Goal: Task Accomplishment & Management: Complete application form

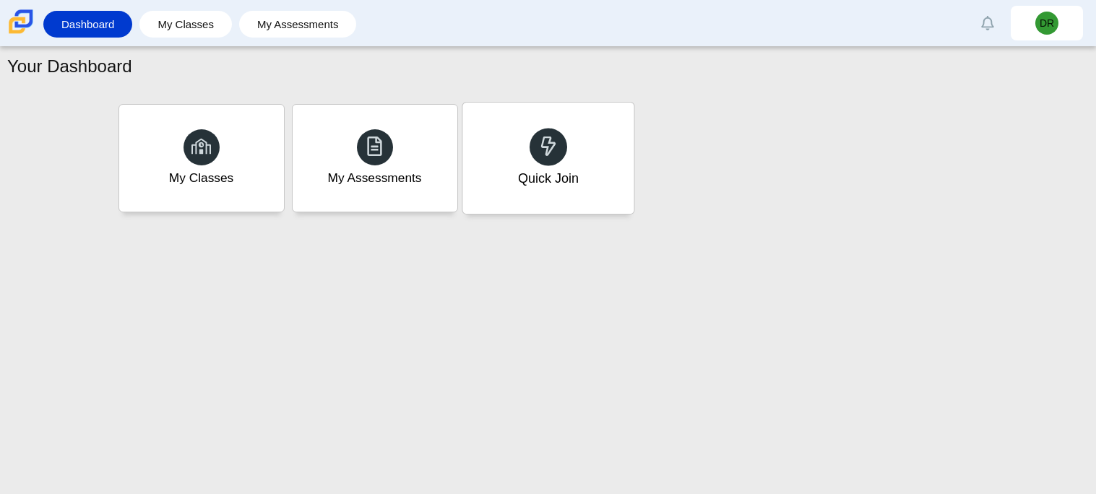
click at [558, 134] on div at bounding box center [549, 147] width 38 height 38
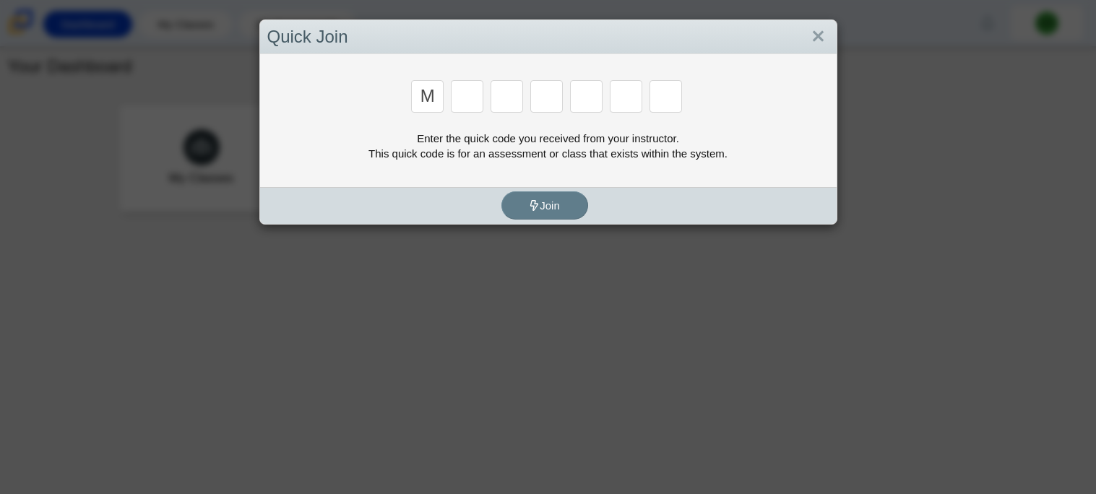
type input "m"
type input "7"
type input "e"
type input "3"
type input "e"
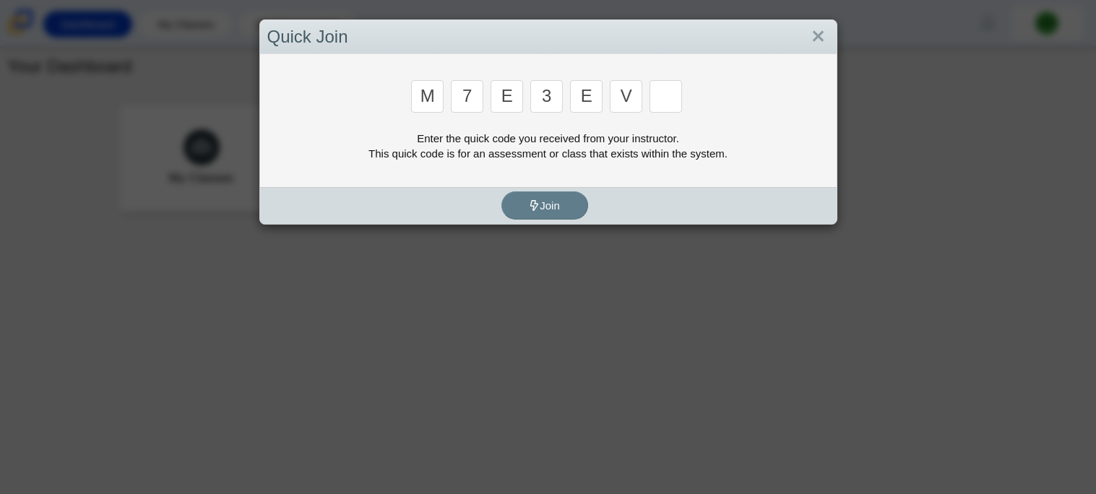
type input "v"
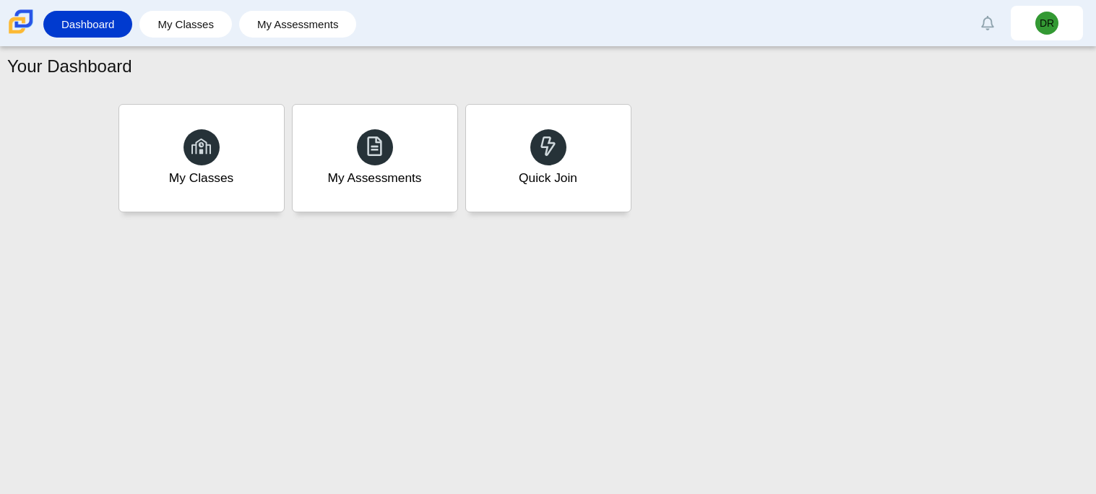
type input "w"
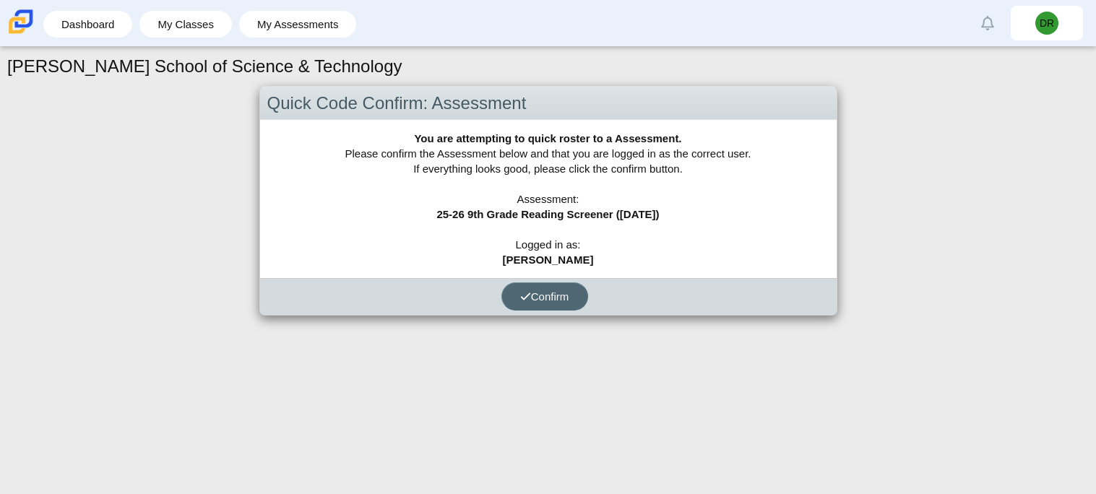
click at [543, 304] on button "Confirm" at bounding box center [545, 297] width 87 height 28
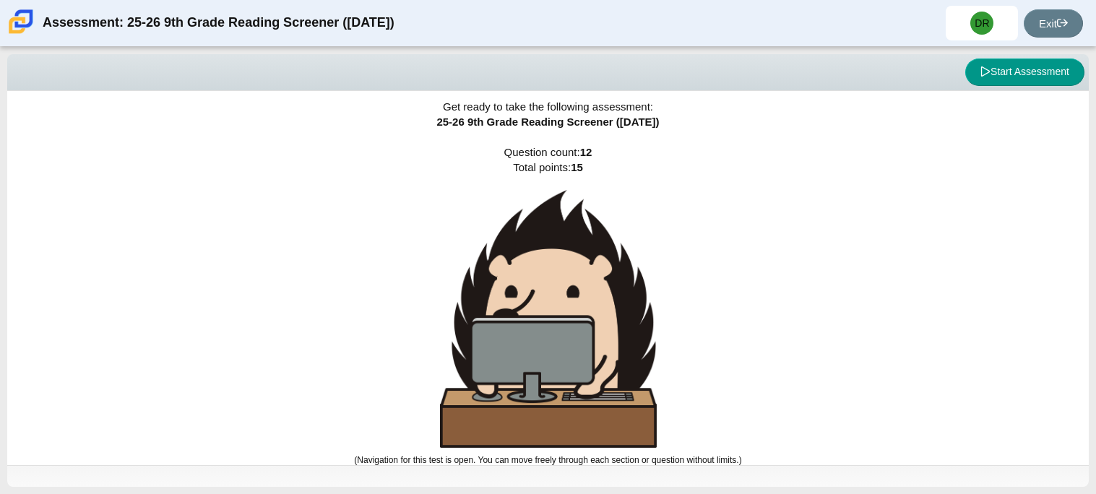
scroll to position [9, 0]
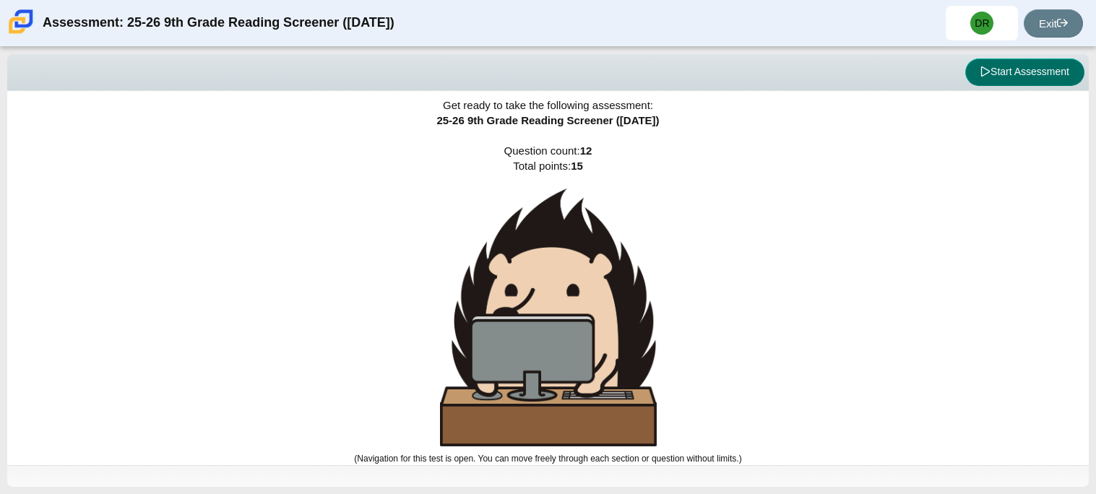
click at [1023, 74] on button "Start Assessment" at bounding box center [1025, 72] width 119 height 27
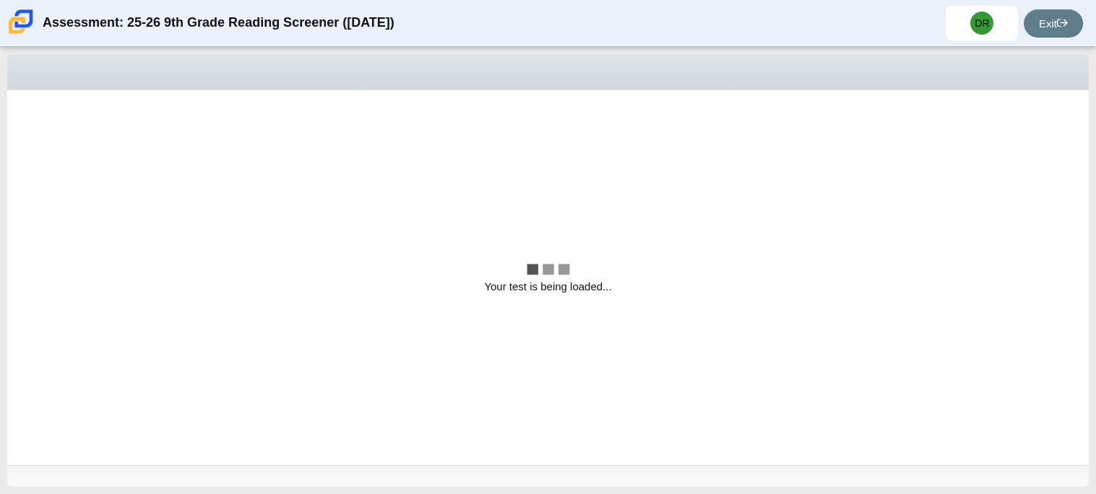
scroll to position [0, 0]
select select "ccc5b315-3c7c-471c-bf90-f22c8299c798"
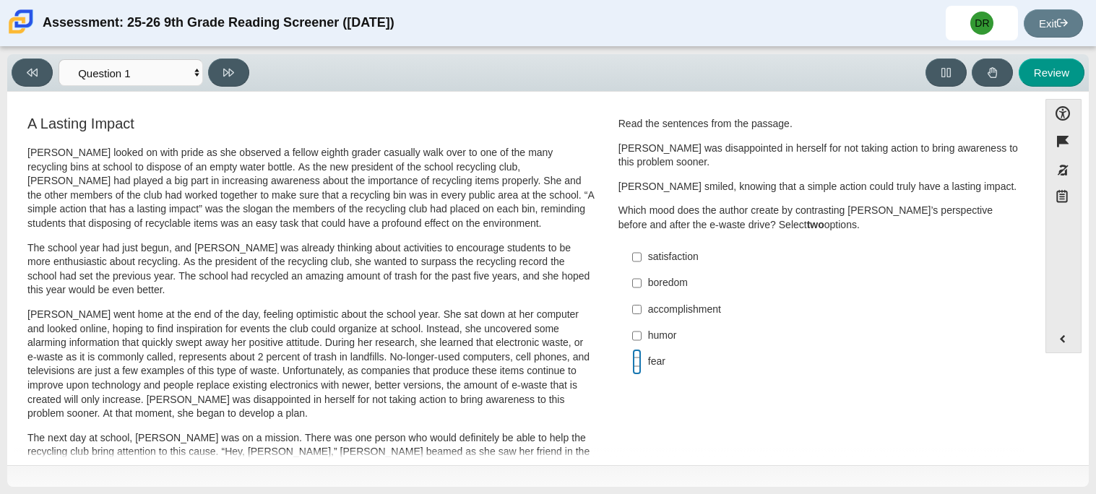
click at [635, 360] on input "fear fear" at bounding box center [636, 362] width 9 height 26
checkbox input "true"
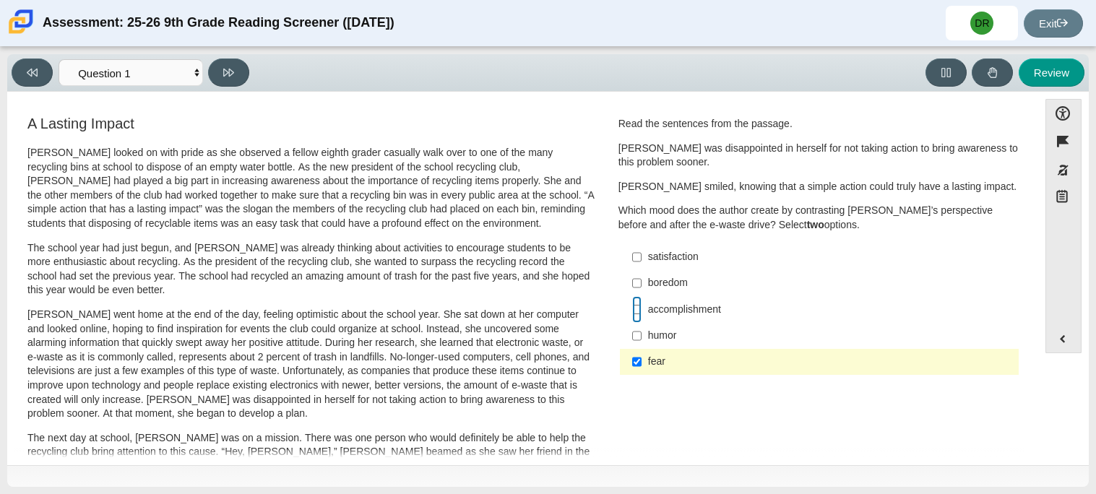
click at [632, 304] on input "accomplishment accomplishment" at bounding box center [636, 309] width 9 height 26
checkbox input "true"
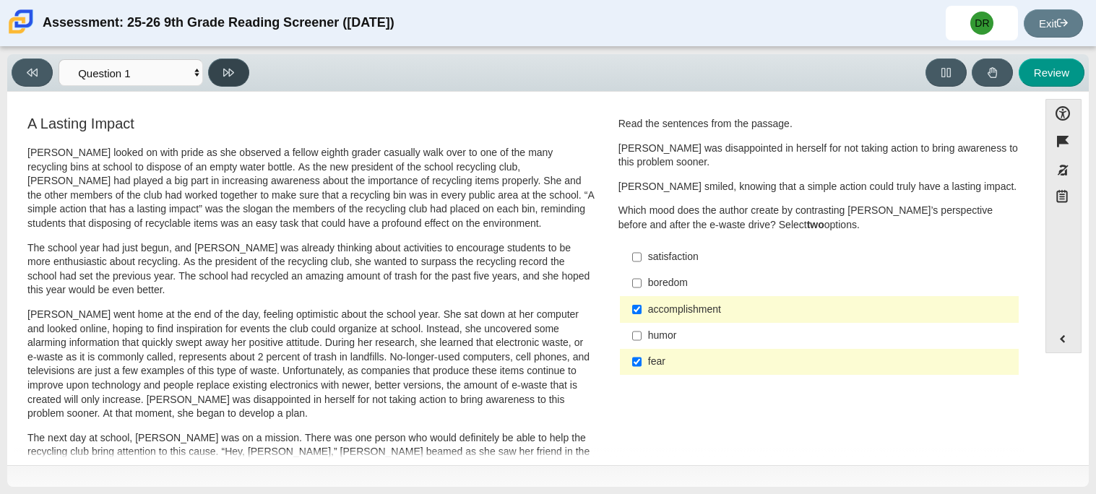
click at [231, 68] on icon at bounding box center [228, 72] width 11 height 11
select select "0ff64528-ffd7-428d-b192-babfaadd44e8"
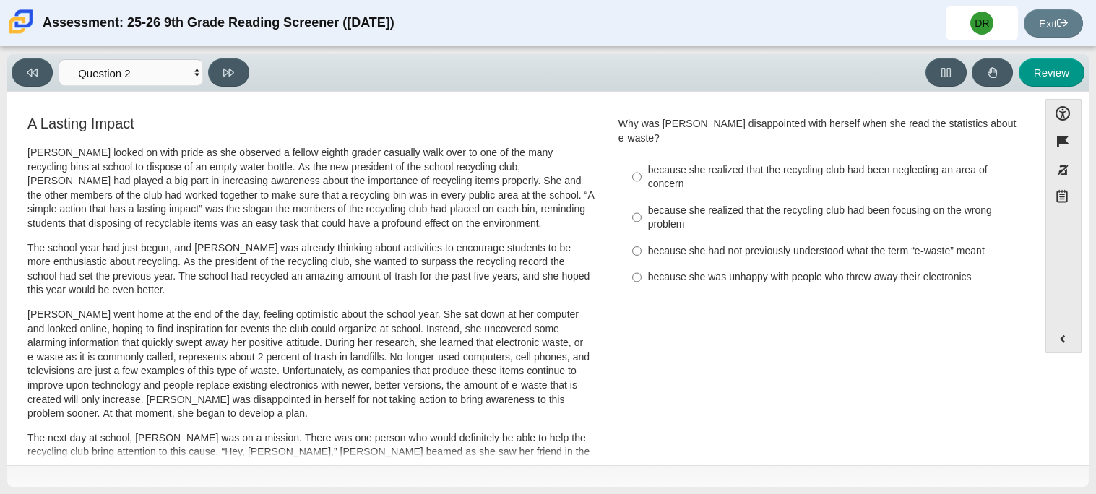
click at [648, 204] on div "because she realized that the recycling club had been focusing on the wrong pro…" at bounding box center [830, 218] width 365 height 28
click at [642, 199] on input "because she realized that the recycling club had been focusing on the wrong pro…" at bounding box center [636, 217] width 9 height 40
radio input "true"
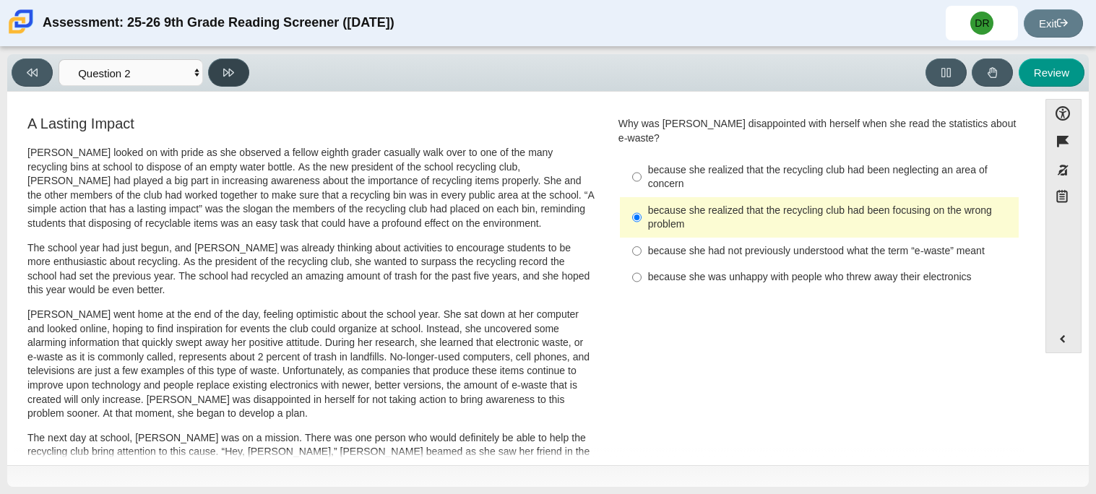
click at [216, 77] on button at bounding box center [228, 73] width 41 height 28
select select "7ce3d843-6974-4858-901c-1ff39630e843"
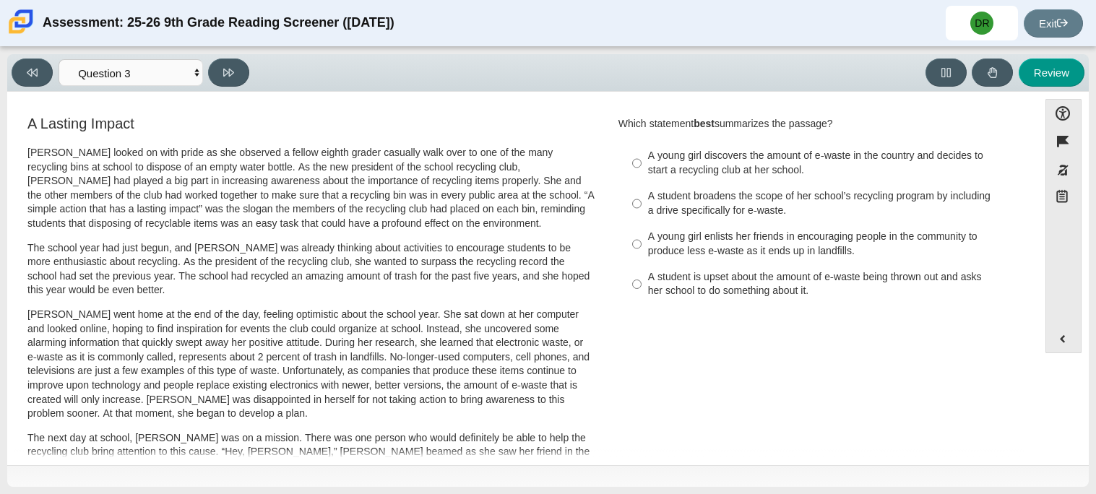
click at [624, 246] on label "A young girl enlists her friends in encouraging people in the community to prod…" at bounding box center [820, 244] width 397 height 40
click at [632, 246] on input "A young girl enlists her friends in encouraging people in the community to prod…" at bounding box center [636, 244] width 9 height 40
radio input "true"
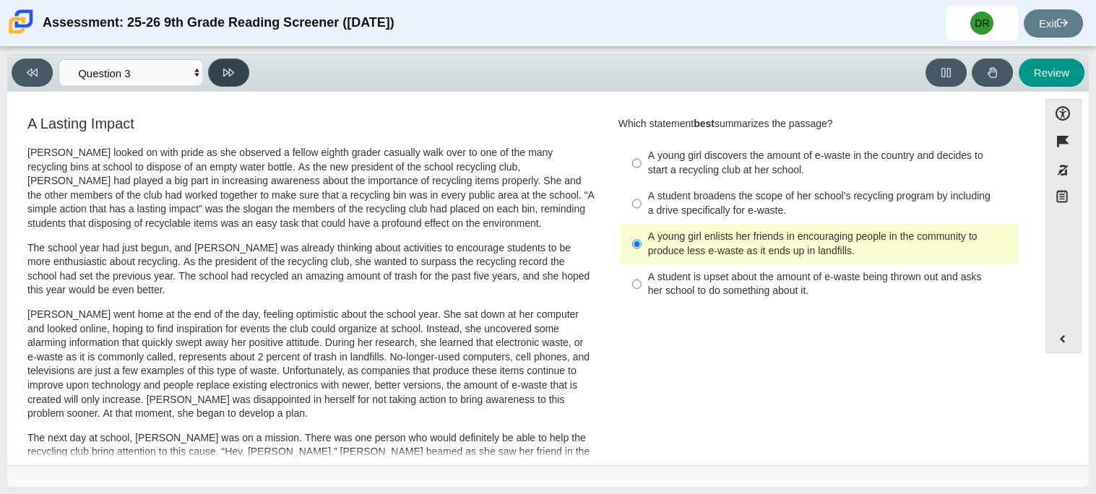
click at [240, 67] on button at bounding box center [228, 73] width 41 height 28
select select "ca9ea0f1-49c5-4bd1-83b0-472c18652b42"
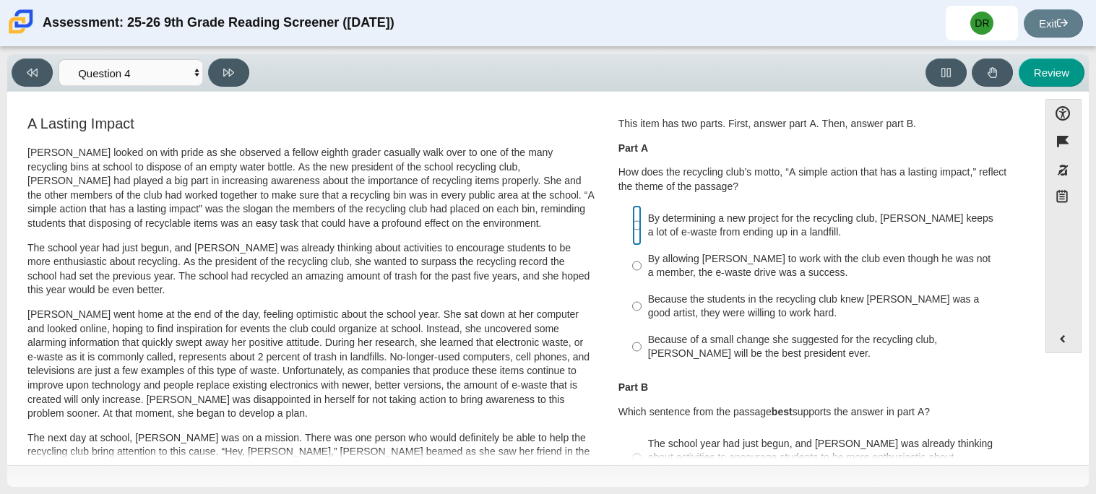
click at [632, 219] on input "By determining a new project for the recycling club, Scarlett keeps a lot of e-…" at bounding box center [636, 225] width 9 height 40
radio input "true"
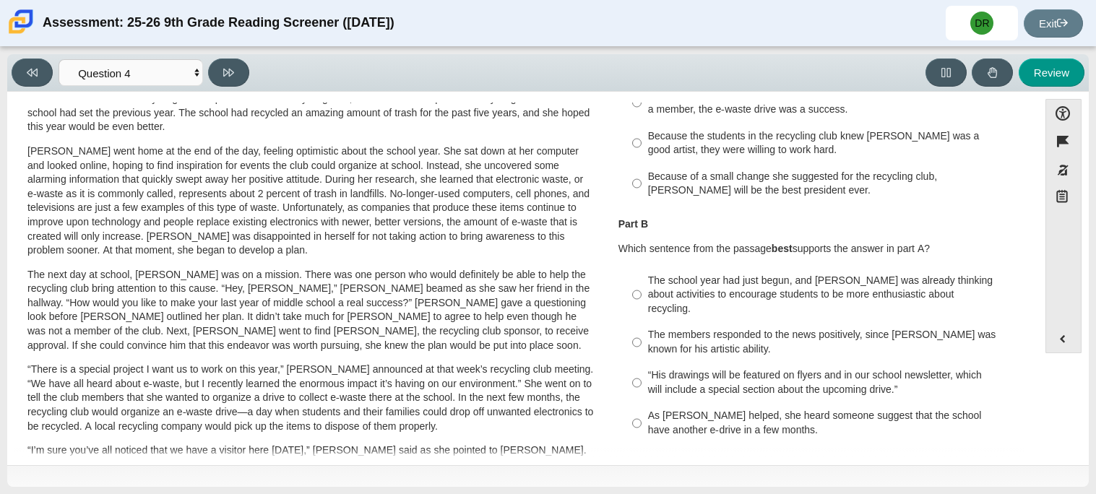
scroll to position [348, 0]
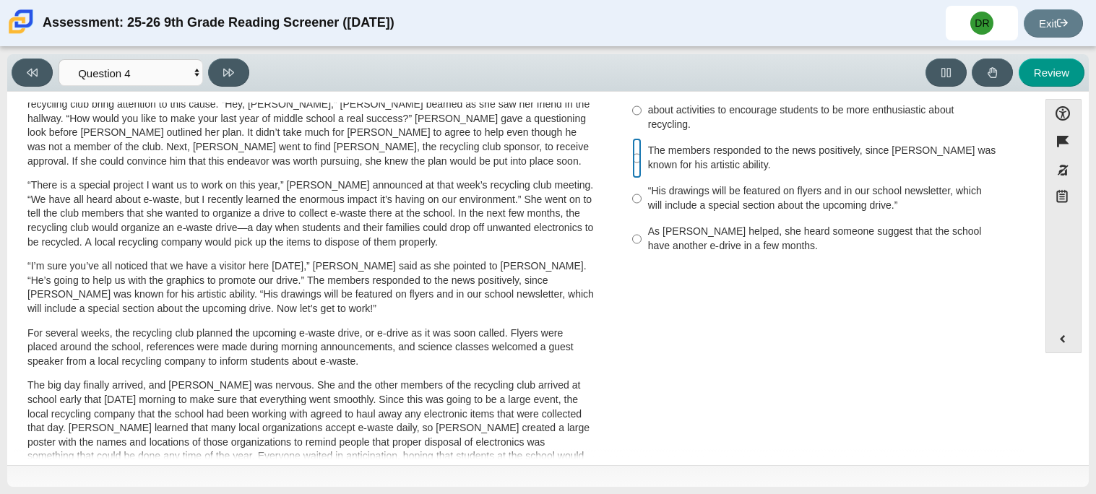
click at [634, 138] on input "The members responded to the news positively, since Juan Carlos was known for h…" at bounding box center [636, 158] width 9 height 40
radio input "true"
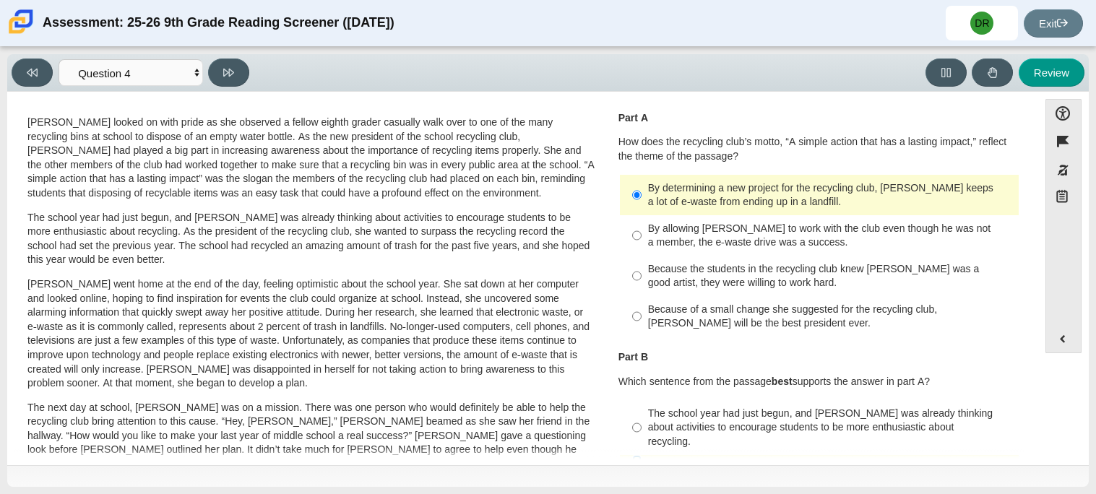
scroll to position [0, 0]
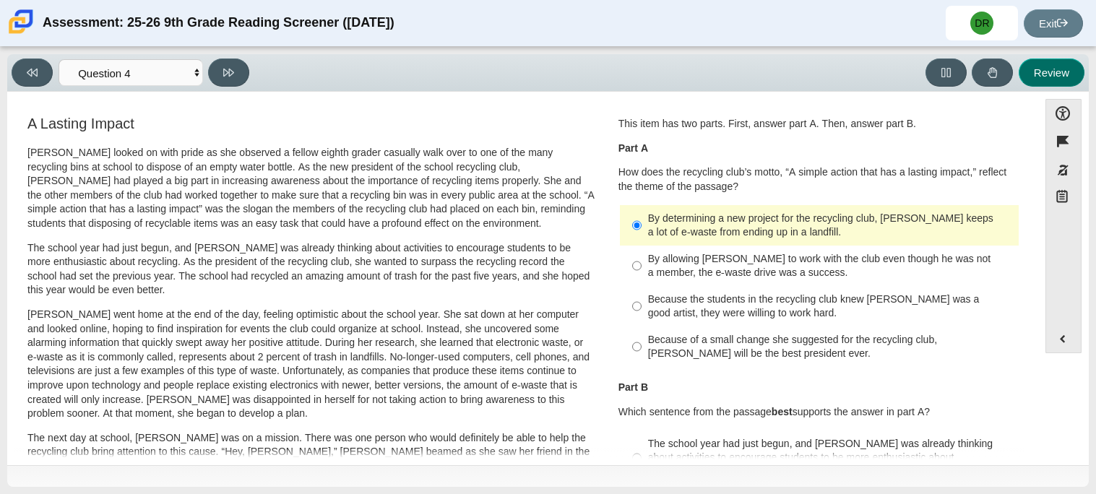
click at [1065, 77] on button "Review" at bounding box center [1052, 73] width 66 height 28
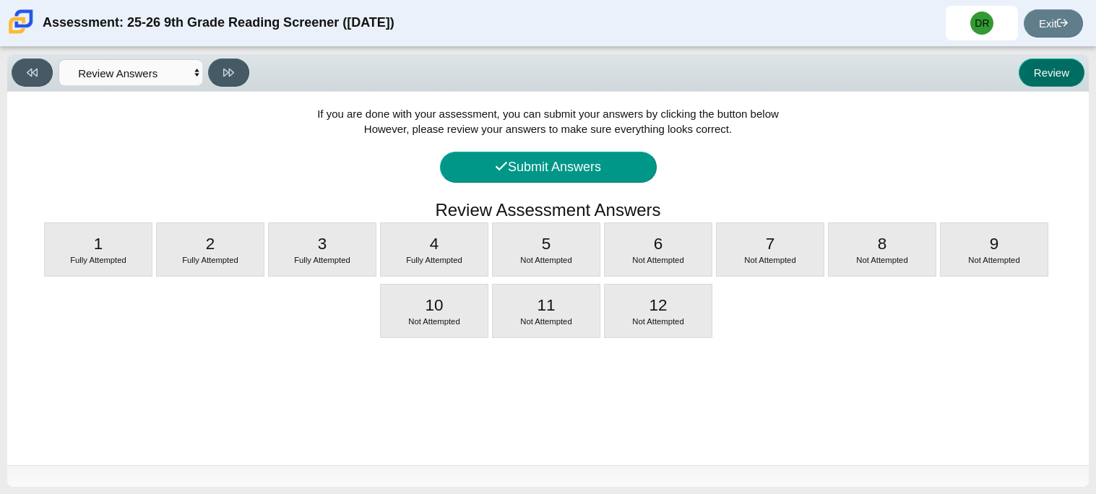
click at [1065, 77] on button "Review" at bounding box center [1052, 73] width 66 height 28
click at [24, 74] on button at bounding box center [32, 73] width 41 height 28
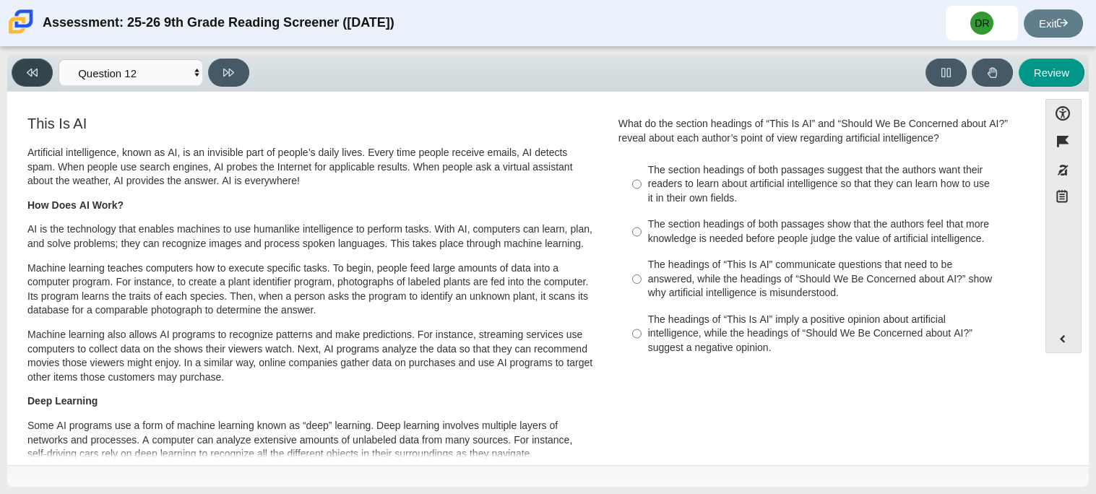
click at [29, 77] on icon at bounding box center [32, 72] width 11 height 11
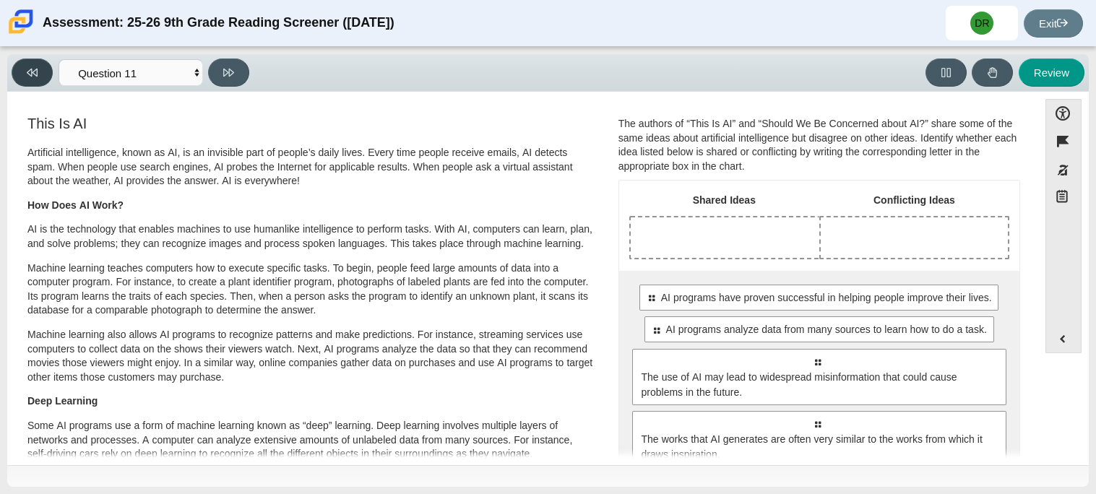
click at [29, 77] on icon at bounding box center [32, 72] width 11 height 11
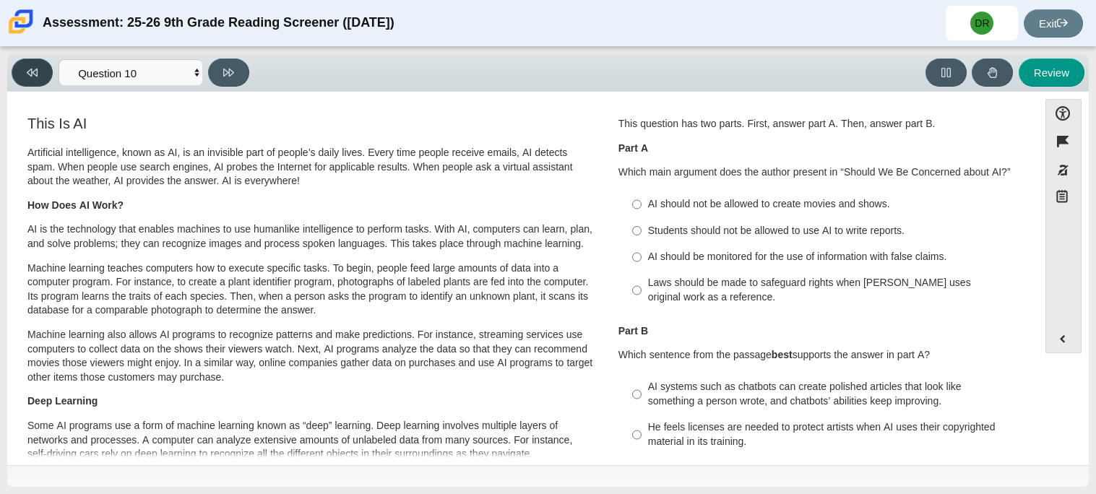
click at [29, 77] on icon at bounding box center [32, 72] width 11 height 11
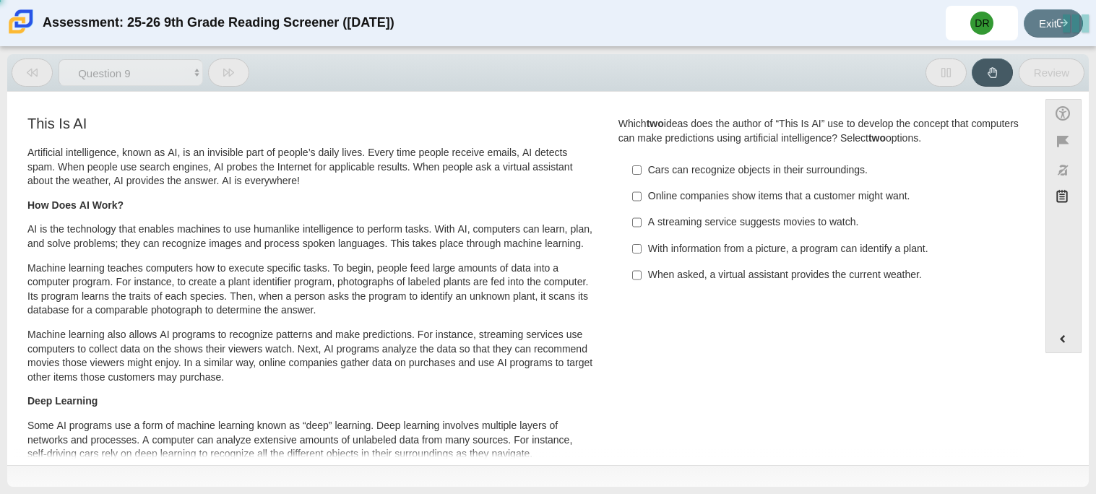
click at [29, 77] on icon at bounding box center [32, 72] width 11 height 11
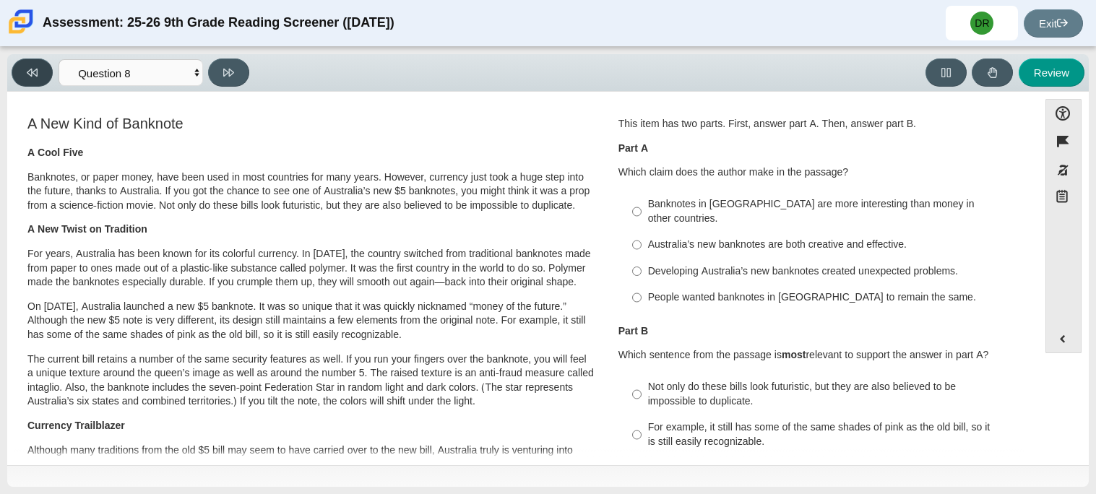
click at [29, 77] on icon at bounding box center [32, 72] width 11 height 11
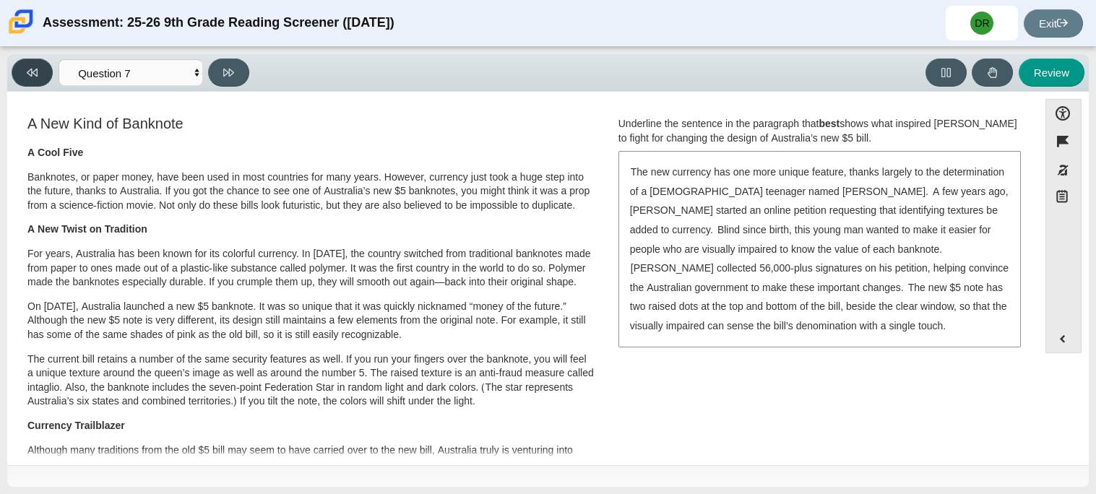
click at [29, 77] on icon at bounding box center [32, 72] width 11 height 11
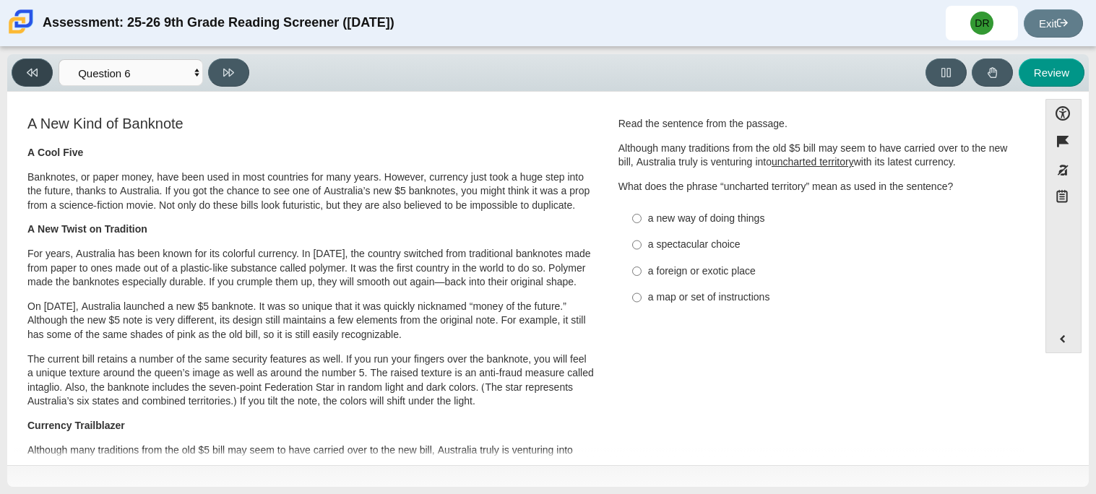
click at [29, 77] on icon at bounding box center [32, 72] width 11 height 11
select select "e41f1a79-e29f-4095-8030-a53364015bed"
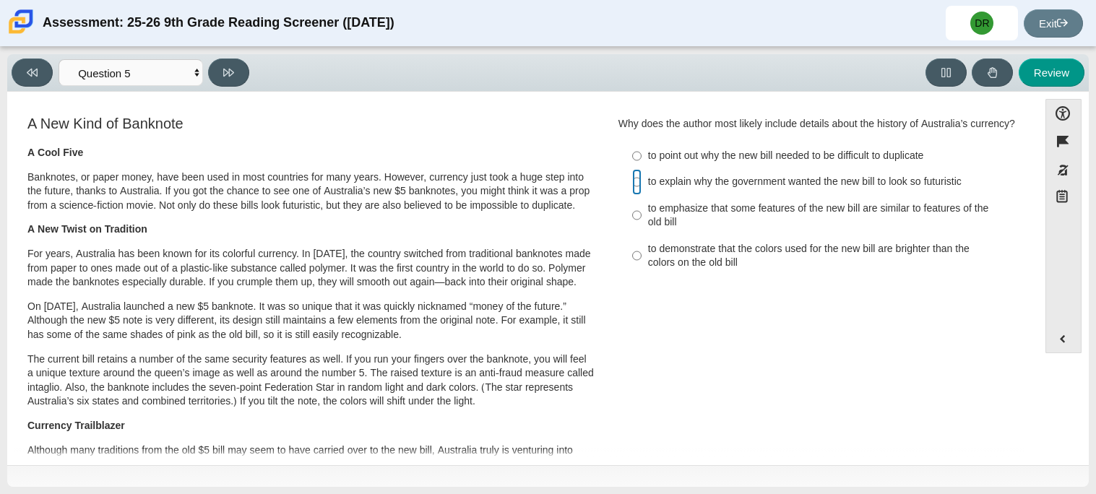
click at [635, 180] on input "to explain why the government wanted the new bill to look so futuristic to expl…" at bounding box center [636, 182] width 9 height 26
radio input "true"
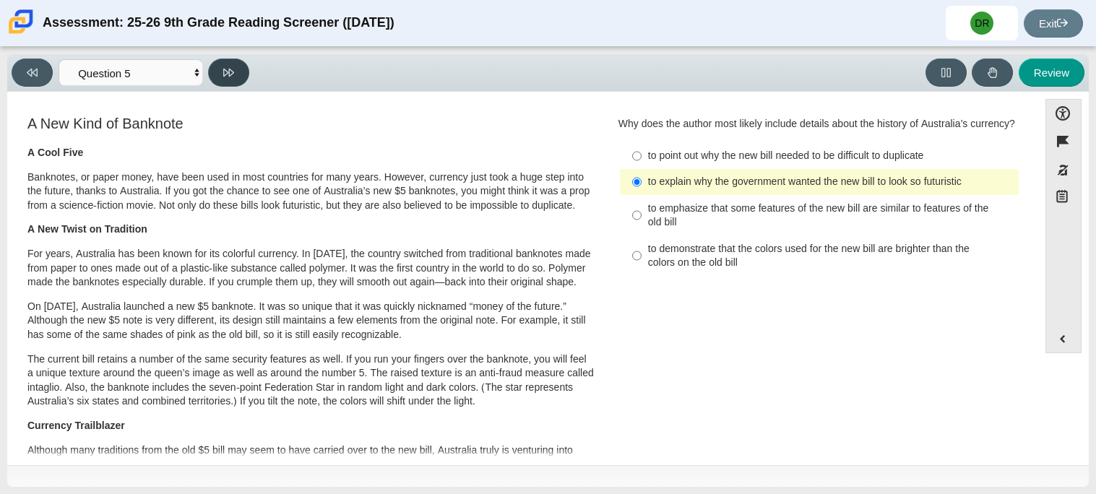
click at [233, 80] on button at bounding box center [228, 73] width 41 height 28
select select "69146e31-7b3d-4a3e-9ce6-f30c24342ae0"
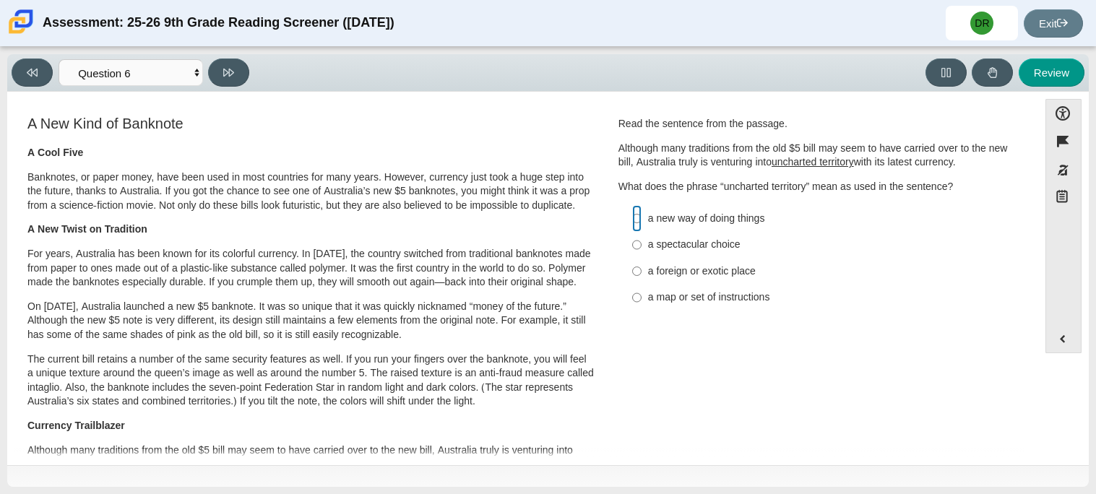
click at [632, 219] on input "a new way of doing things a new way of doing things" at bounding box center [636, 218] width 9 height 26
radio input "true"
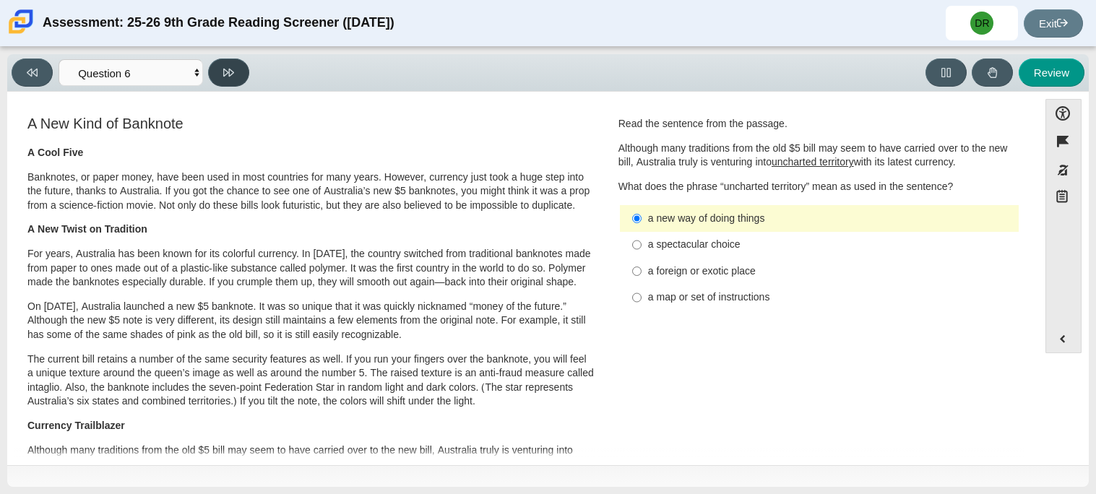
click at [227, 67] on icon at bounding box center [228, 72] width 11 height 11
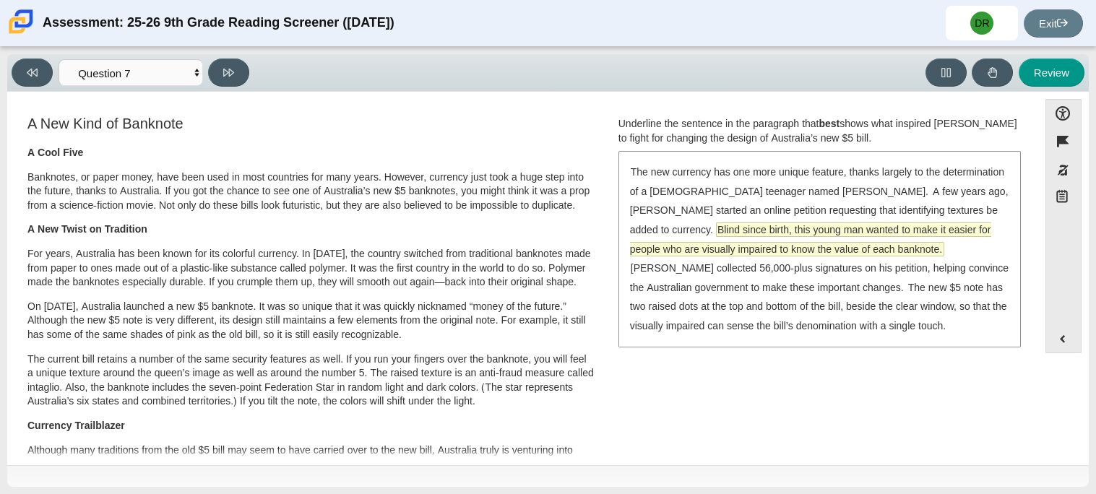
click at [977, 223] on span "Blind since birth, this young man wanted to make it easier for people who are v…" at bounding box center [810, 239] width 361 height 33
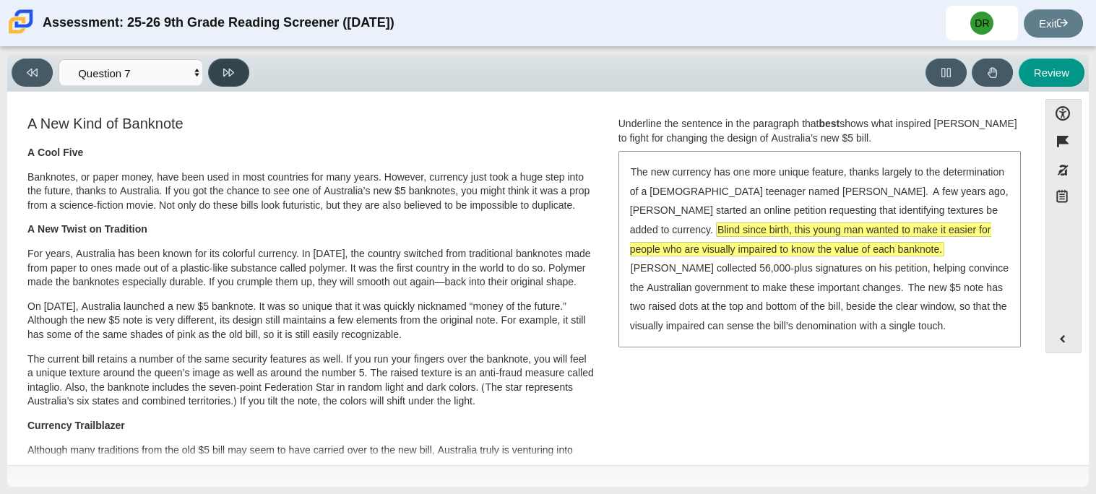
click at [220, 68] on button at bounding box center [228, 73] width 41 height 28
select select "ea8338c2-a6a3-418e-a305-2b963b54a290"
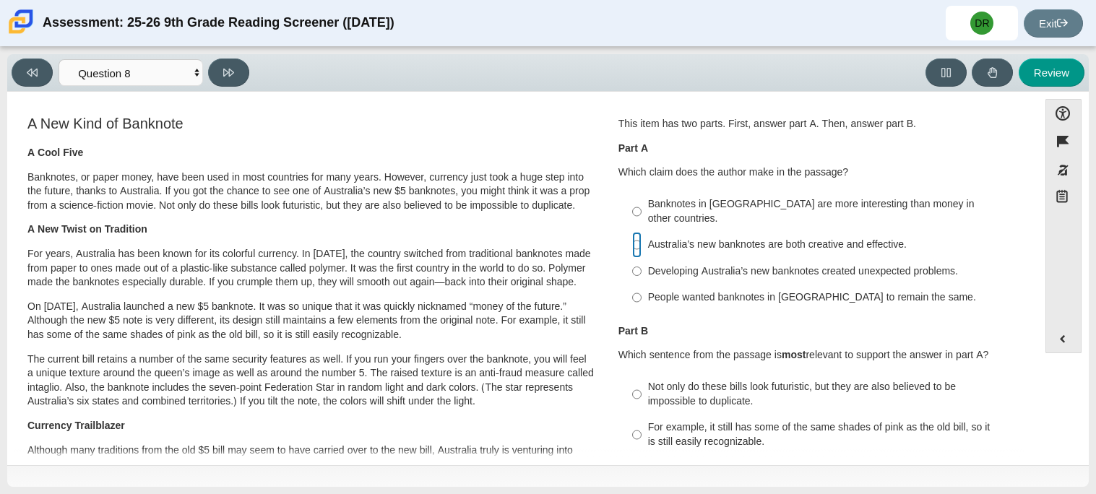
click at [634, 232] on input "Australia’s new banknotes are both creative and effective. Australia’s new bank…" at bounding box center [636, 245] width 9 height 26
radio input "true"
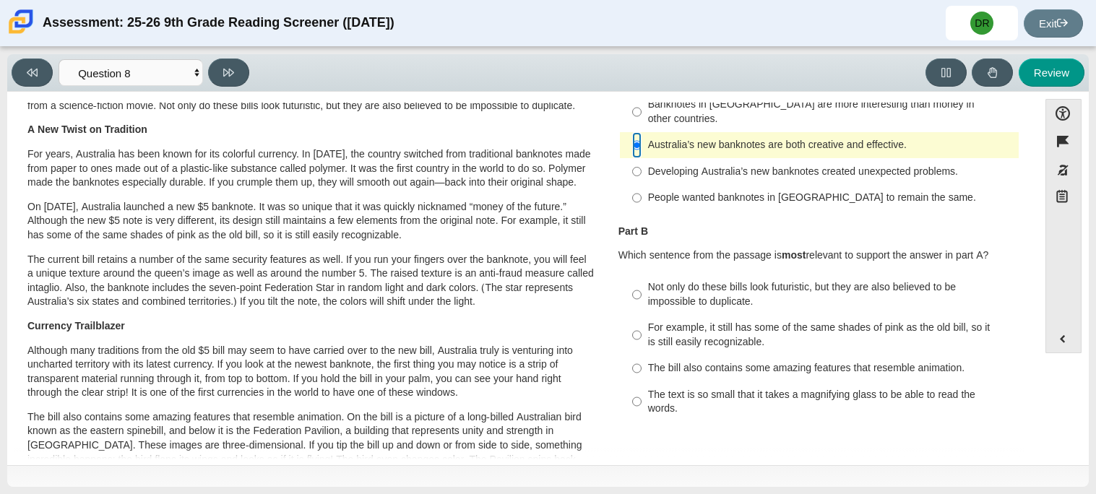
scroll to position [105, 0]
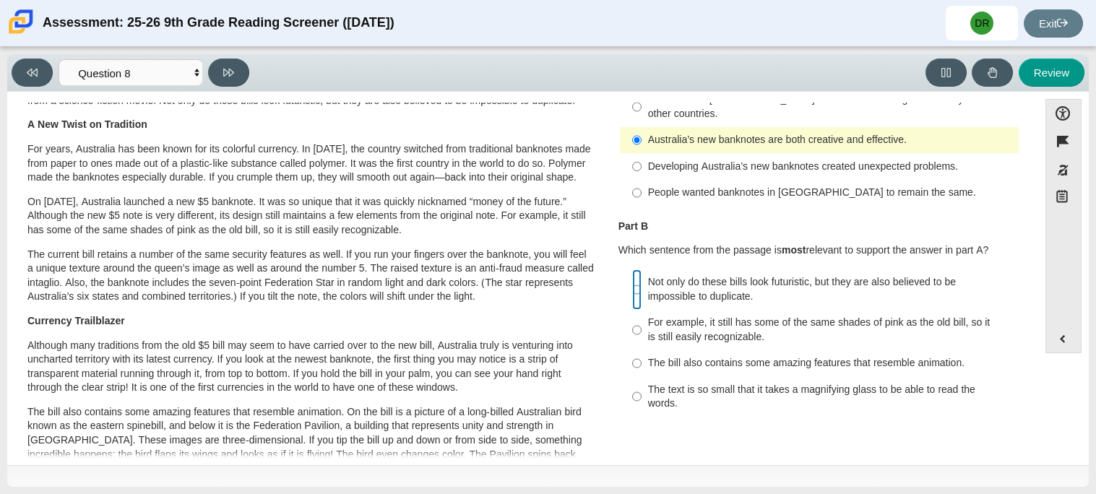
click at [632, 271] on input "Not only do these bills look futuristic, but they are also believed to be impos…" at bounding box center [636, 290] width 9 height 40
radio input "true"
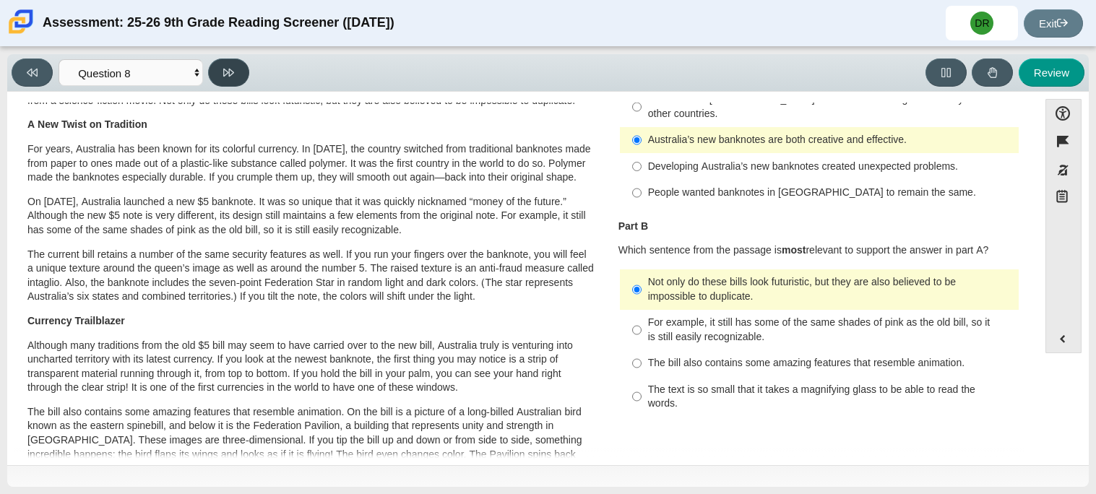
click at [241, 69] on button at bounding box center [228, 73] width 41 height 28
select select "89f058d6-b15c-4ef5-a4b3-fdaffb8868b6"
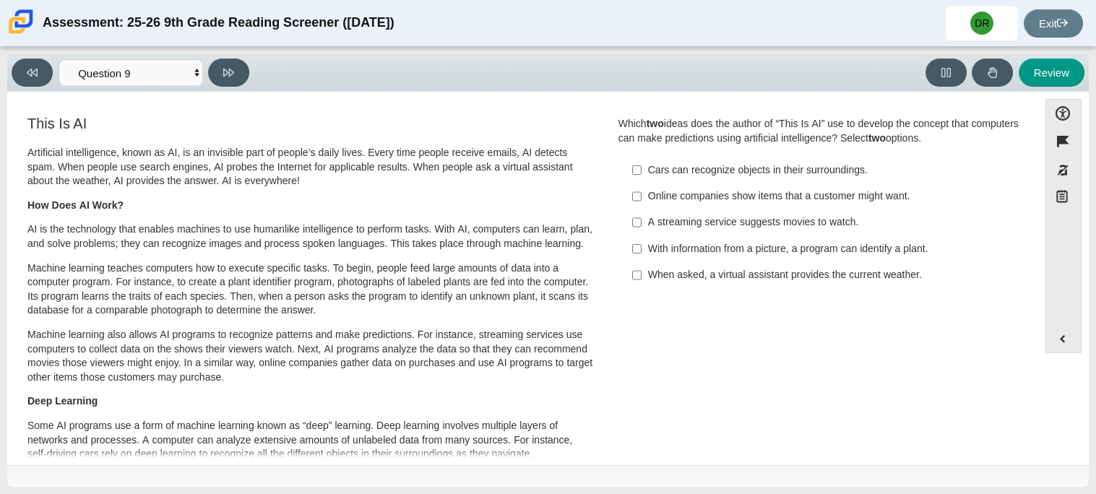
click at [637, 248] on label "With information from a picture, a program can identify a plant. With informati…" at bounding box center [820, 249] width 397 height 26
click at [637, 248] on input "With information from a picture, a program can identify a plant. With informati…" at bounding box center [636, 249] width 9 height 26
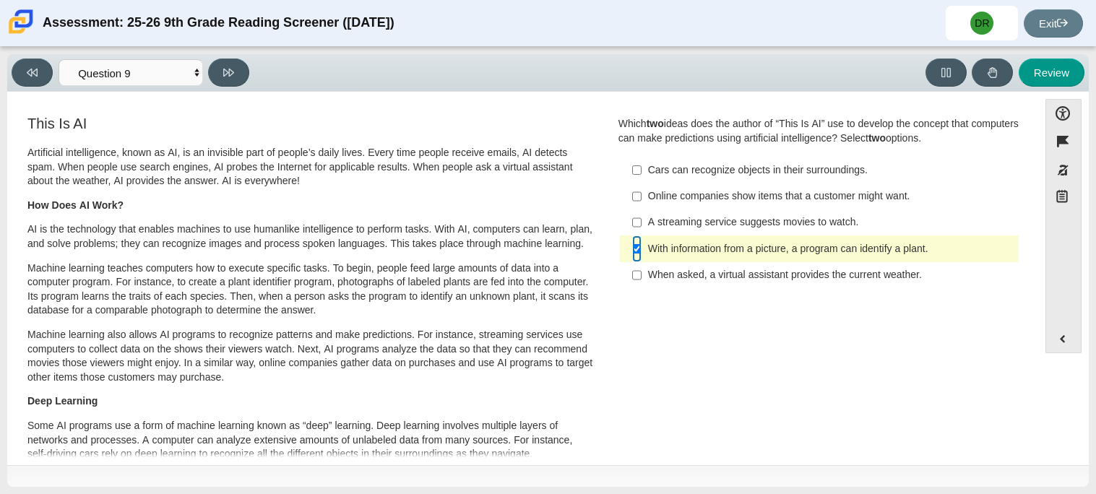
click at [632, 252] on input "With information from a picture, a program can identify a plant. With informati…" at bounding box center [636, 249] width 9 height 26
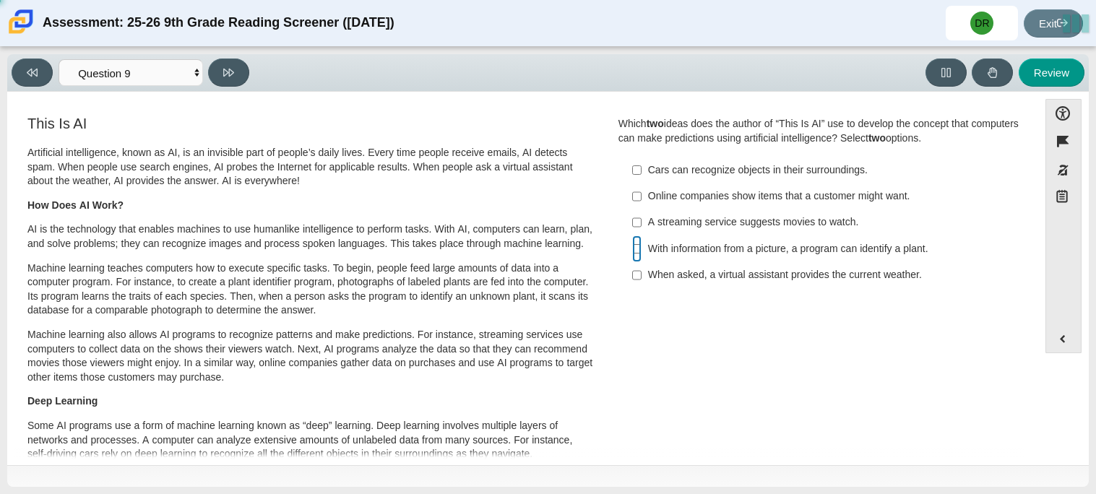
click at [632, 253] on input "With information from a picture, a program can identify a plant. With informati…" at bounding box center [636, 249] width 9 height 26
checkbox input "true"
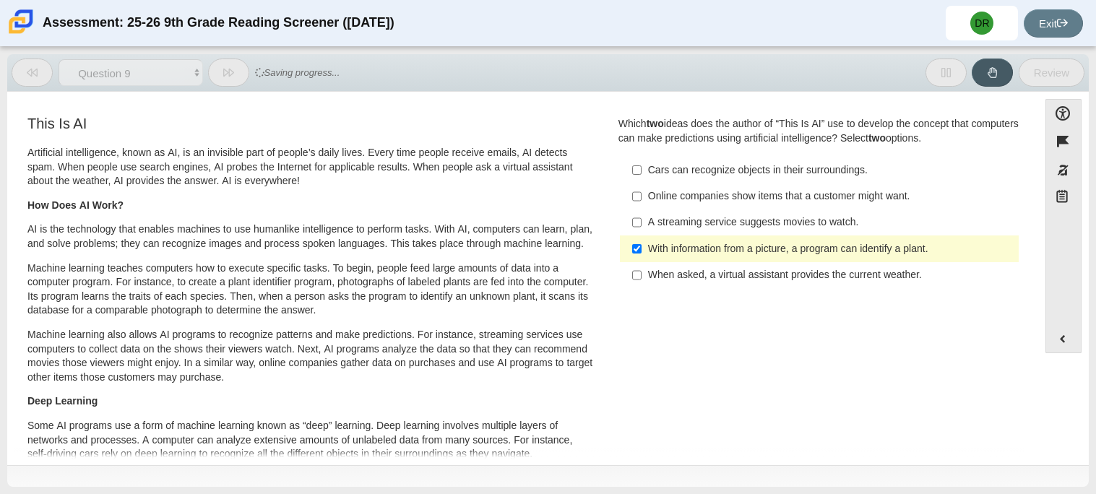
click at [637, 198] on label "Online companies show items that a customer might want. Online companies show i…" at bounding box center [820, 197] width 397 height 26
click at [637, 198] on input "Online companies show items that a customer might want. Online companies show i…" at bounding box center [636, 197] width 9 height 26
checkbox input "true"
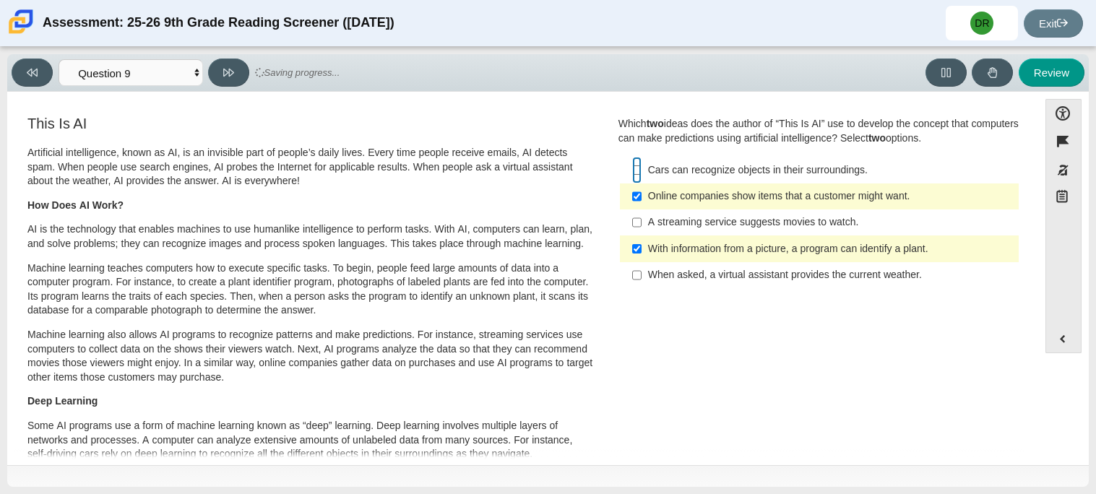
click at [632, 171] on input "Cars can recognize objects in their surroundings. Cars can recognize objects in…" at bounding box center [636, 170] width 9 height 26
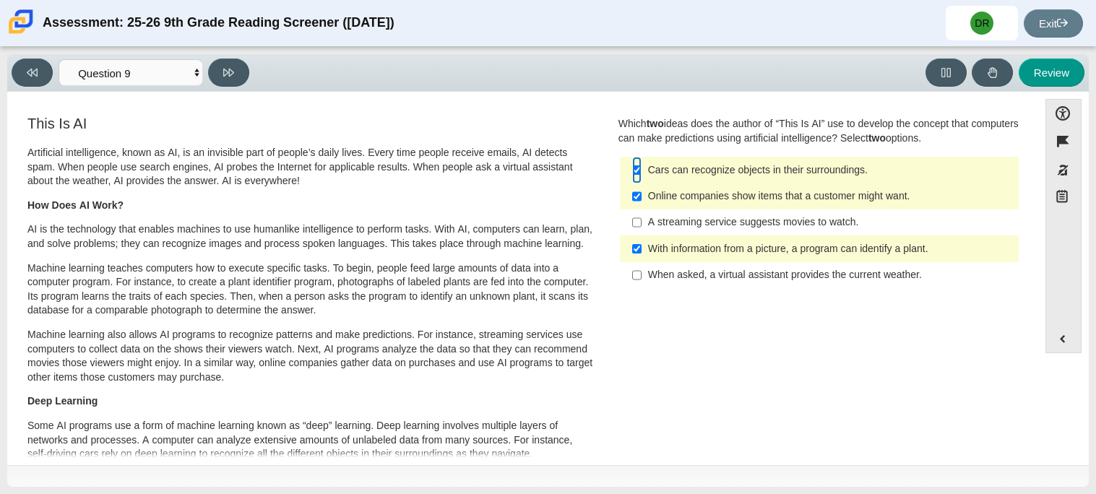
click at [632, 173] on input "Cars can recognize objects in their surroundings. Cars can recognize objects in…" at bounding box center [636, 170] width 9 height 26
checkbox input "false"
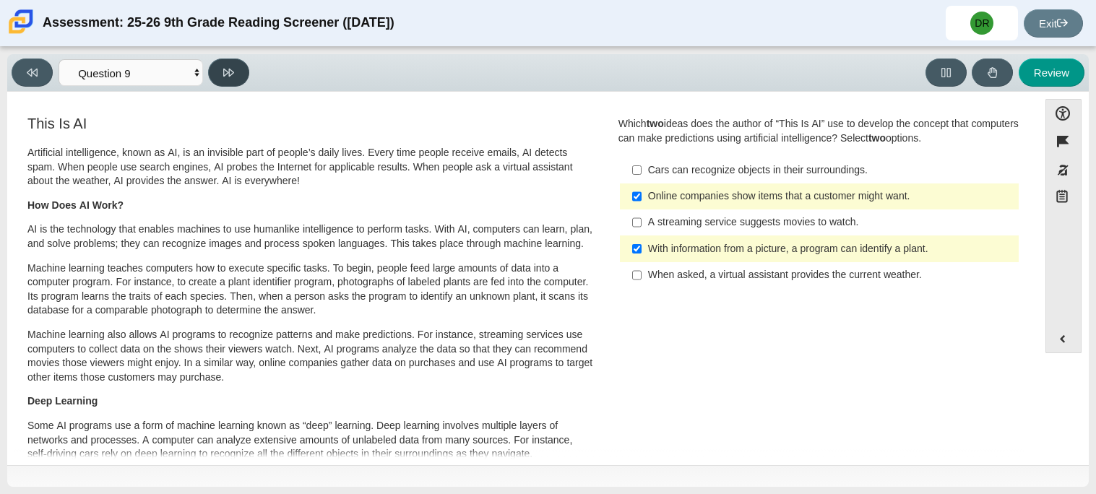
click at [243, 64] on button at bounding box center [228, 73] width 41 height 28
select select "cdf3c14e-a918-44d1-9b63-3db0fa81641e"
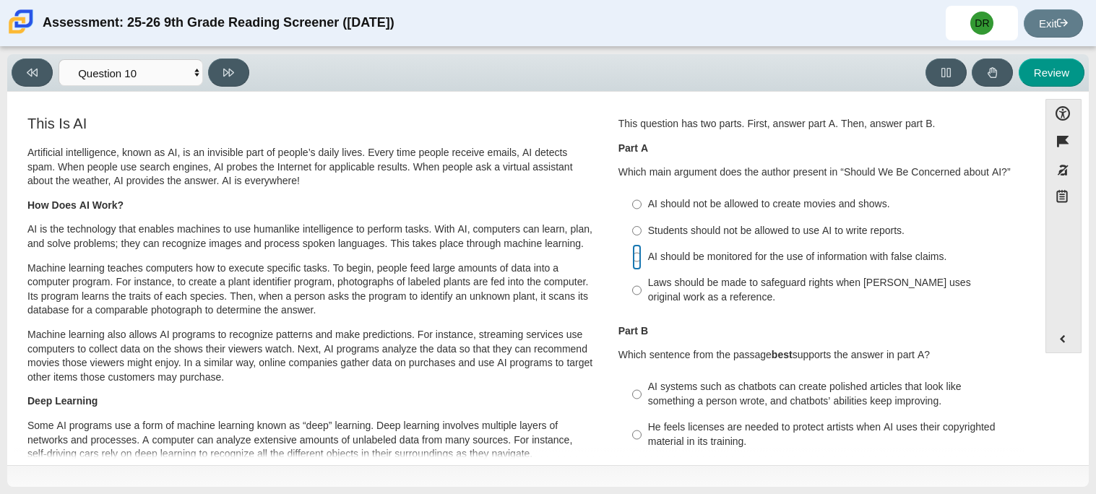
click at [632, 255] on input "AI should be monitored for the use of information with false claims. AI should …" at bounding box center [636, 257] width 9 height 26
radio input "true"
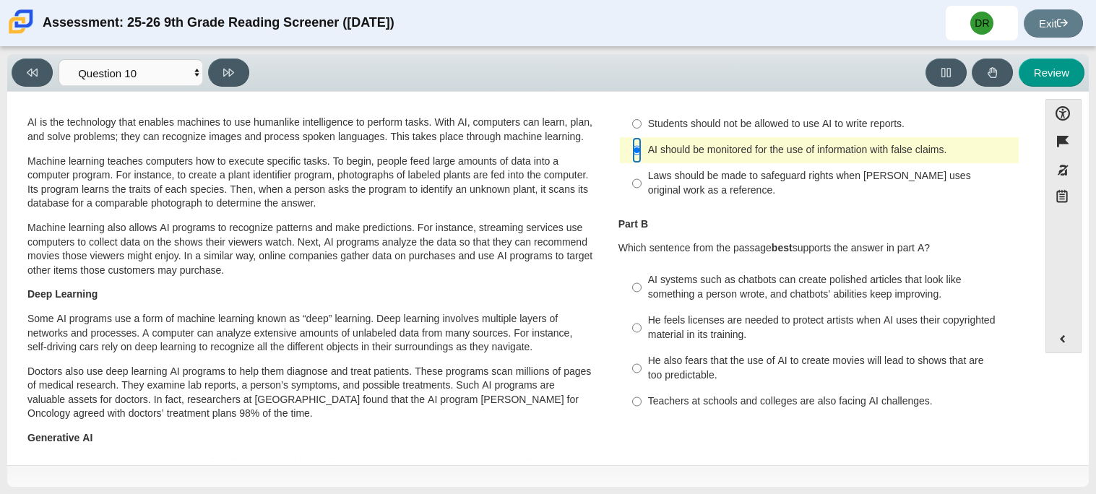
scroll to position [111, 0]
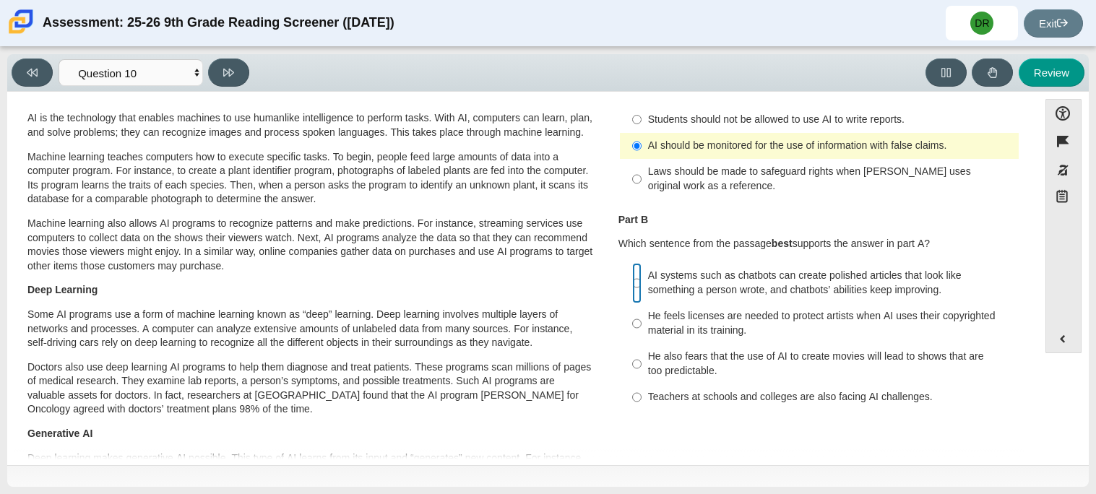
click at [632, 287] on input "AI systems such as chatbots can create polished articles that look like somethi…" at bounding box center [636, 283] width 9 height 40
radio input "true"
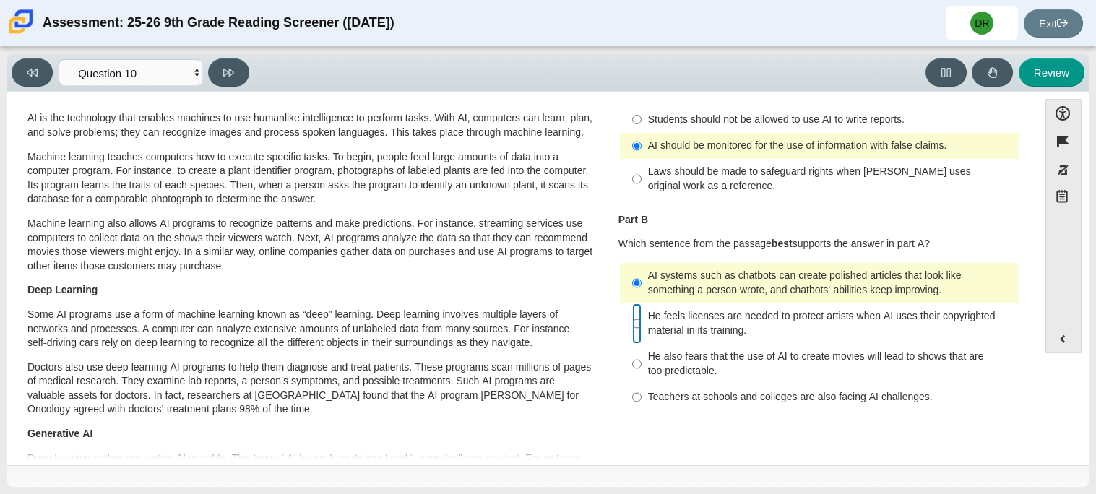
click at [632, 328] on input "He feels licenses are needed to protect artists when AI uses their copyrighted …" at bounding box center [636, 324] width 9 height 40
radio input "true"
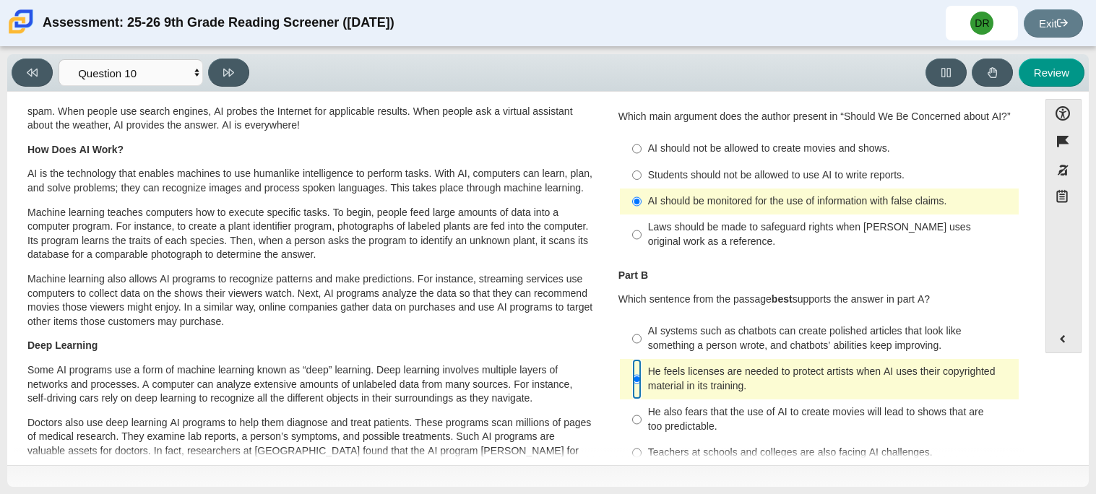
scroll to position [50, 0]
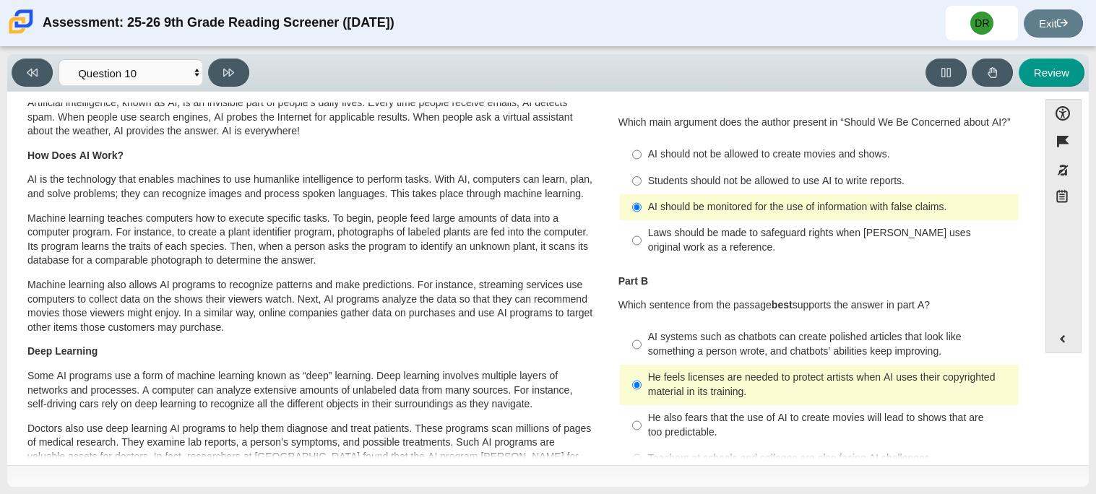
click at [248, 79] on div "Viewing Question 10 of 12 in Pacing Mode Questions Question 1 Question 2 Questi…" at bounding box center [134, 73] width 244 height 28
click at [246, 79] on button at bounding box center [228, 73] width 41 height 28
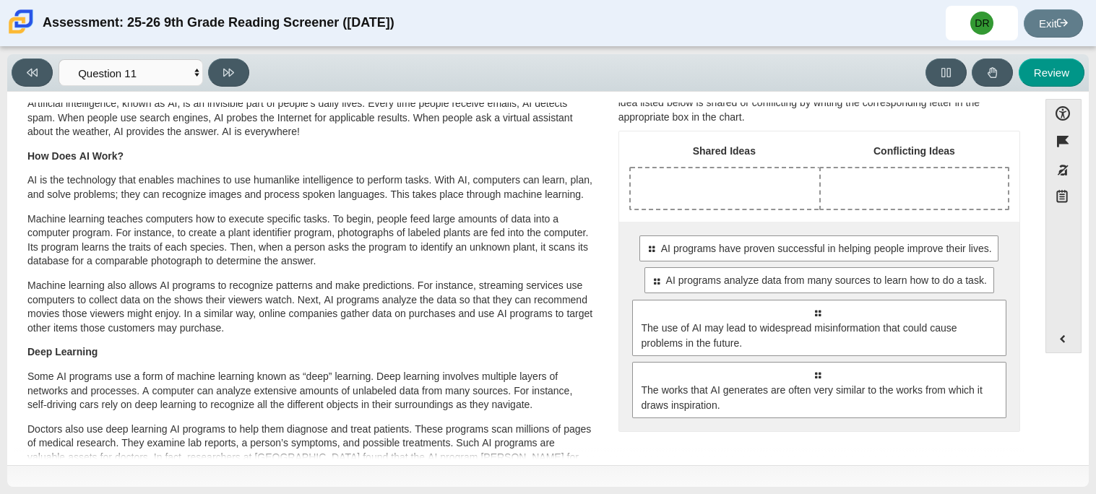
scroll to position [0, 0]
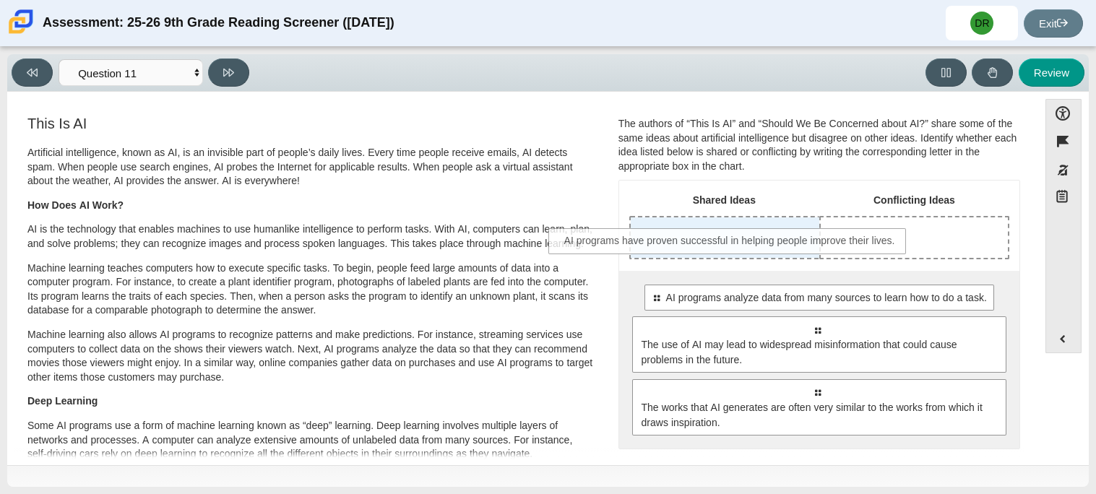
drag, startPoint x: 813, startPoint y: 298, endPoint x: 727, endPoint y: 242, distance: 102.4
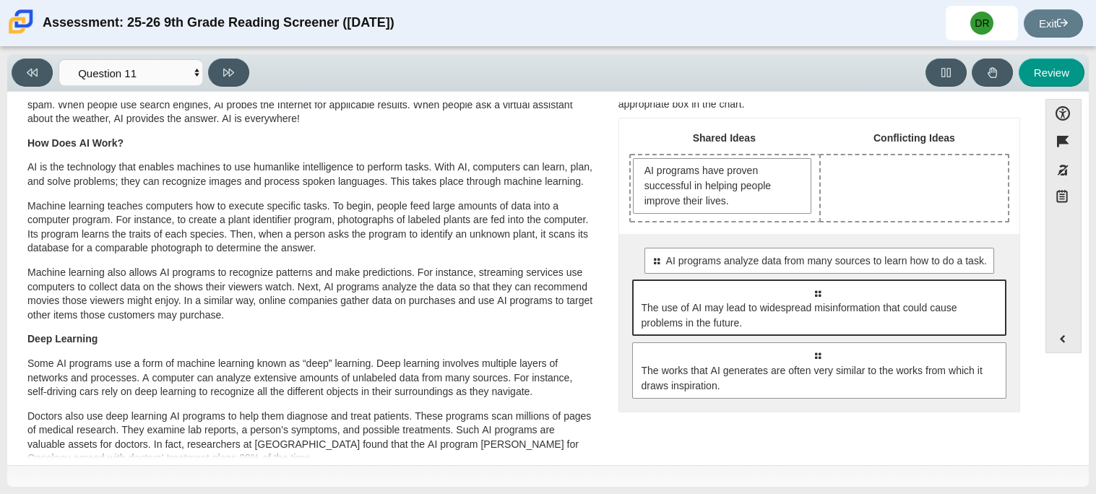
scroll to position [71, 0]
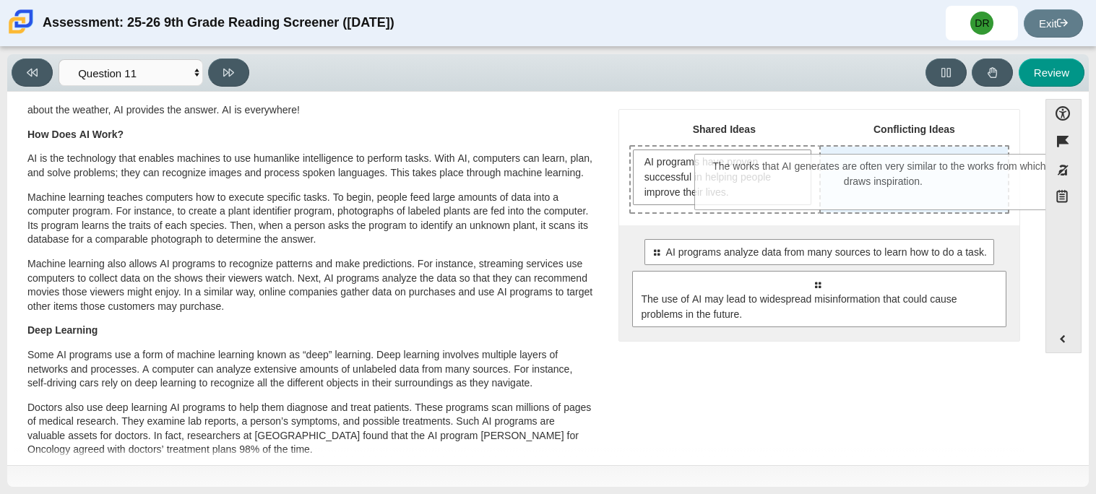
drag, startPoint x: 790, startPoint y: 366, endPoint x: 856, endPoint y: 186, distance: 191.2
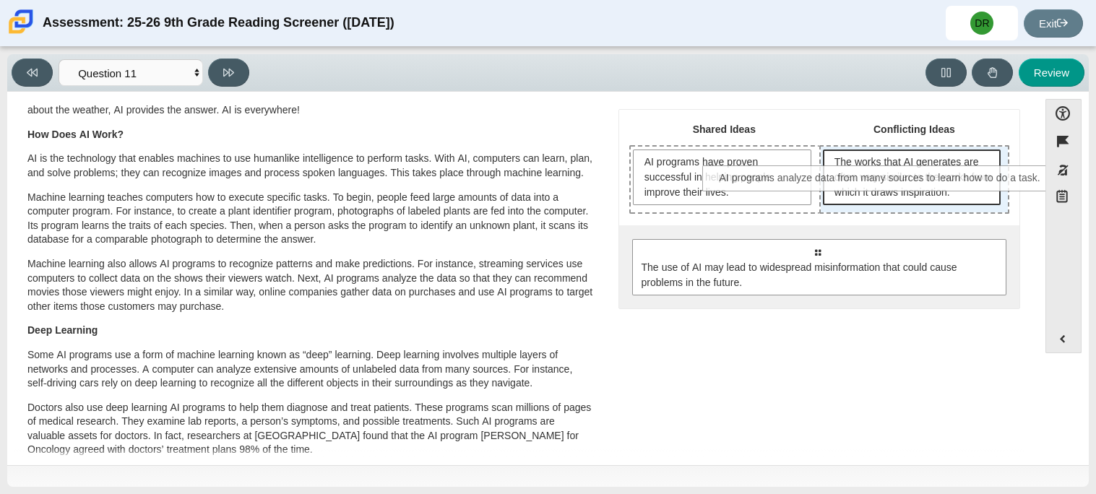
drag, startPoint x: 794, startPoint y: 249, endPoint x: 857, endPoint y: 177, distance: 96.3
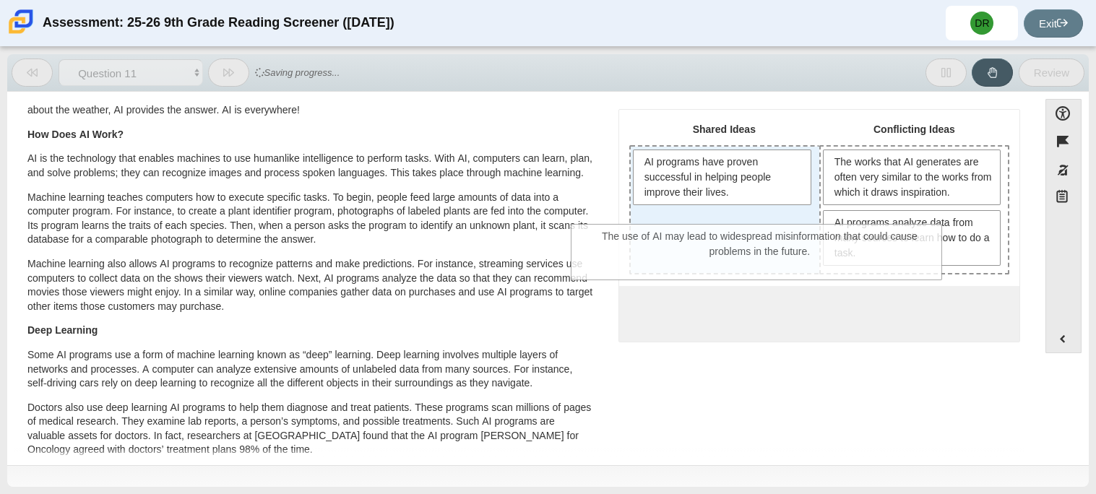
drag, startPoint x: 790, startPoint y: 315, endPoint x: 732, endPoint y: 241, distance: 94.3
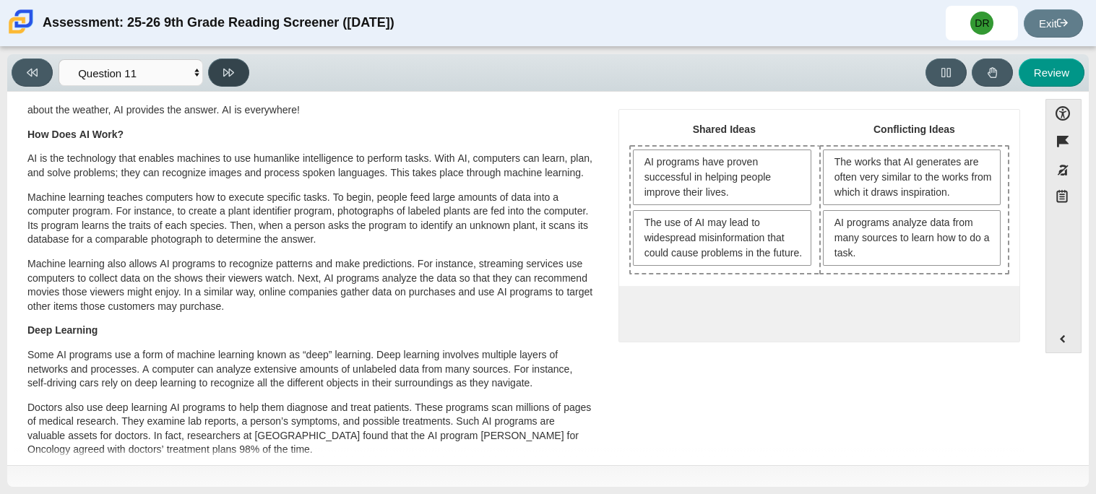
click at [223, 67] on icon at bounding box center [228, 72] width 11 height 11
select select "c3effed4-44ce-4a19-bd96-1787f34e9b4c"
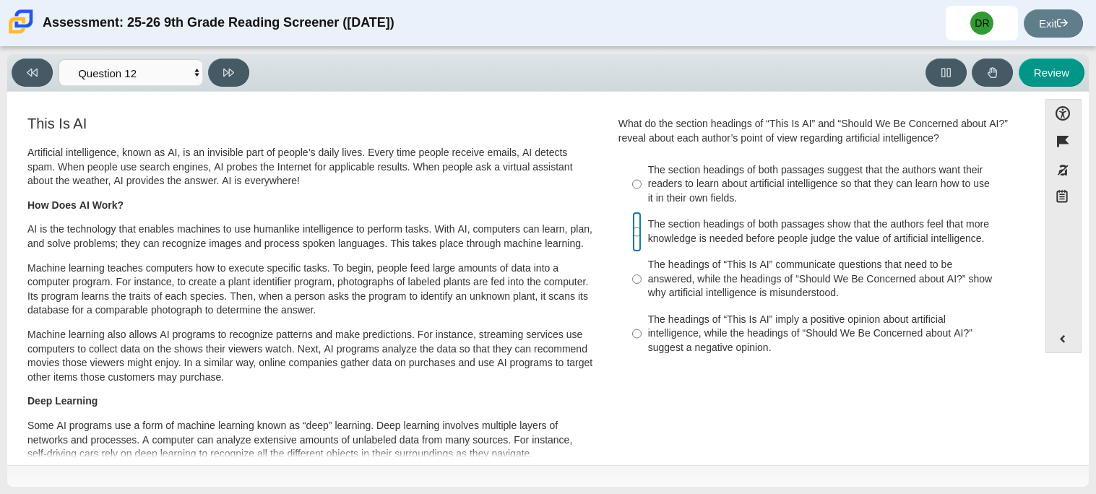
click at [632, 225] on input "The section headings of both passages show that the authors feel that more know…" at bounding box center [636, 232] width 9 height 40
radio input "true"
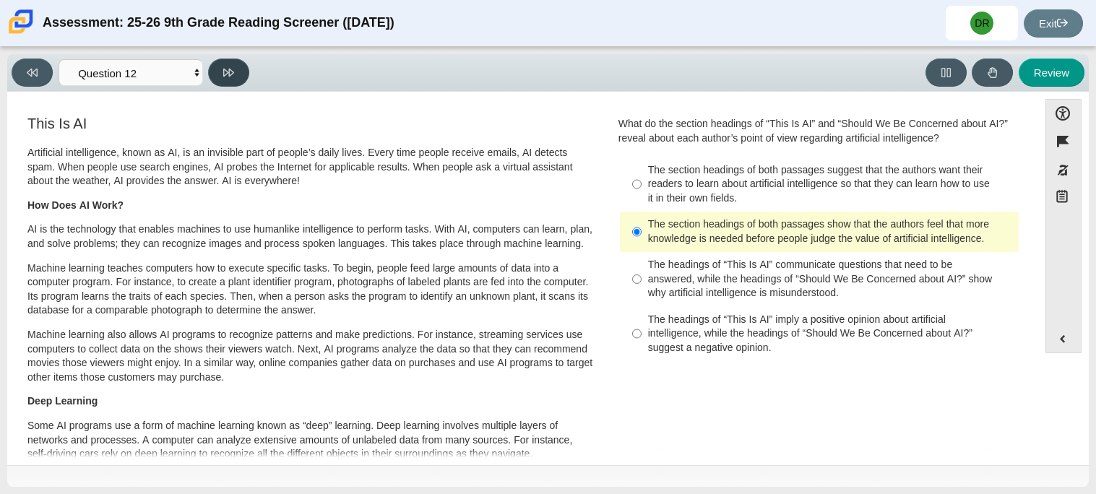
click at [211, 71] on button at bounding box center [228, 73] width 41 height 28
select select "review"
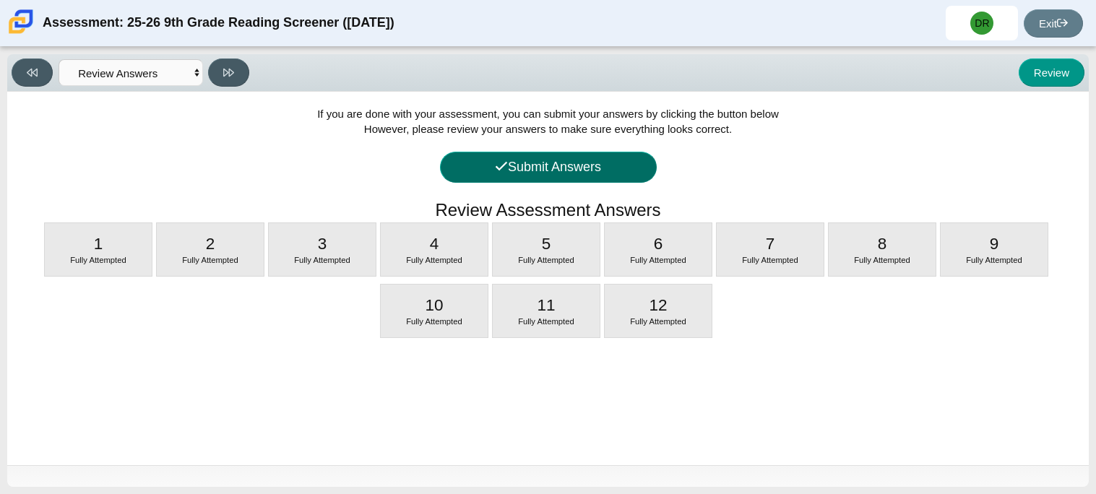
click at [483, 158] on button "Submit Answers" at bounding box center [548, 167] width 217 height 31
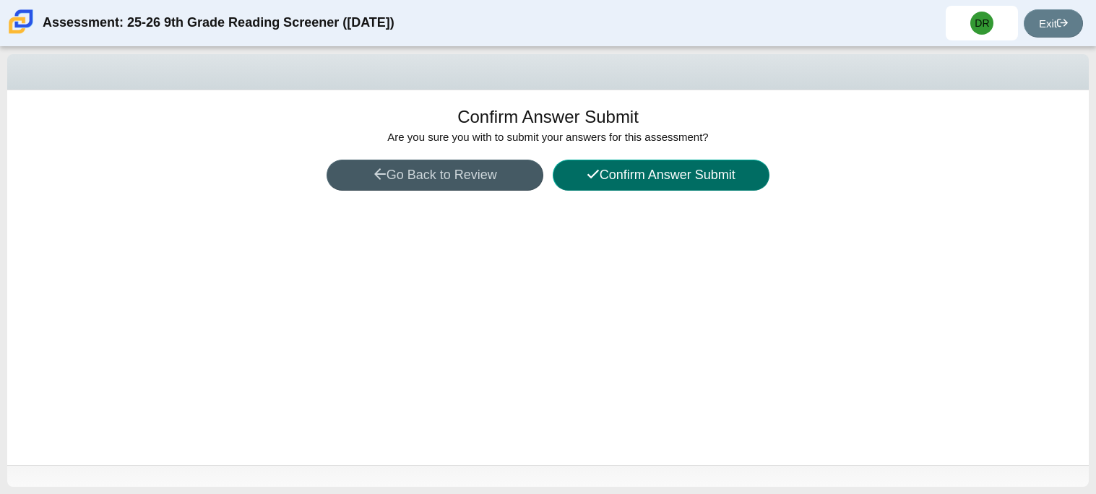
click at [619, 179] on button "Confirm Answer Submit" at bounding box center [661, 175] width 217 height 31
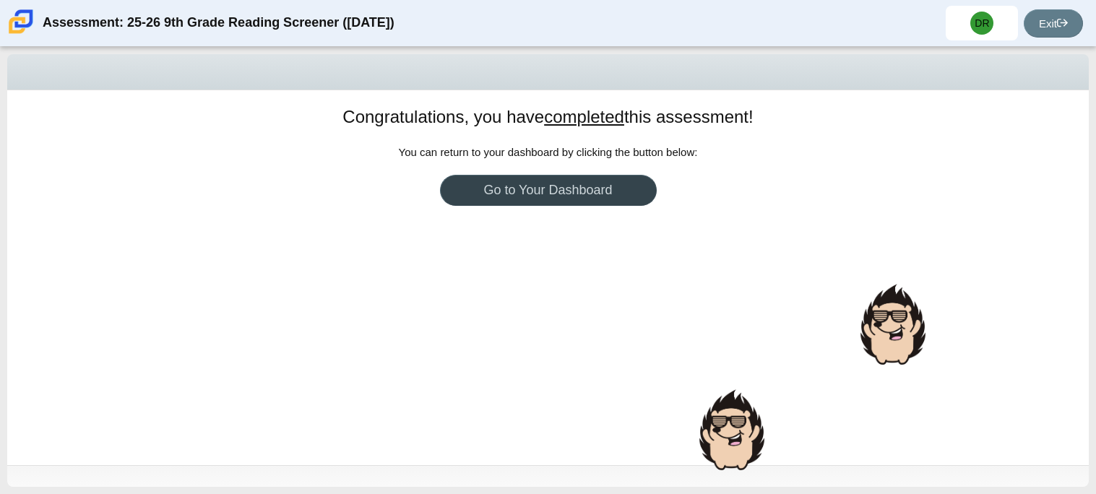
click at [619, 179] on link "Go to Your Dashboard" at bounding box center [548, 190] width 217 height 31
